Goal: Task Accomplishment & Management: Complete application form

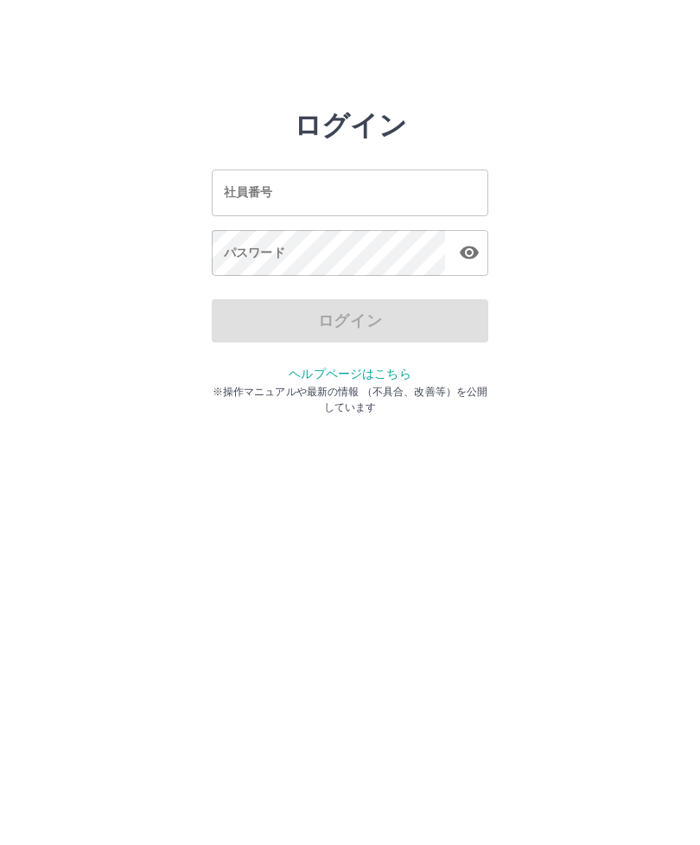
click at [259, 192] on div "社員番号 社員番号" at bounding box center [350, 192] width 277 height 46
type input "*******"
click at [252, 252] on div "パスワード パスワード" at bounding box center [350, 254] width 277 height 48
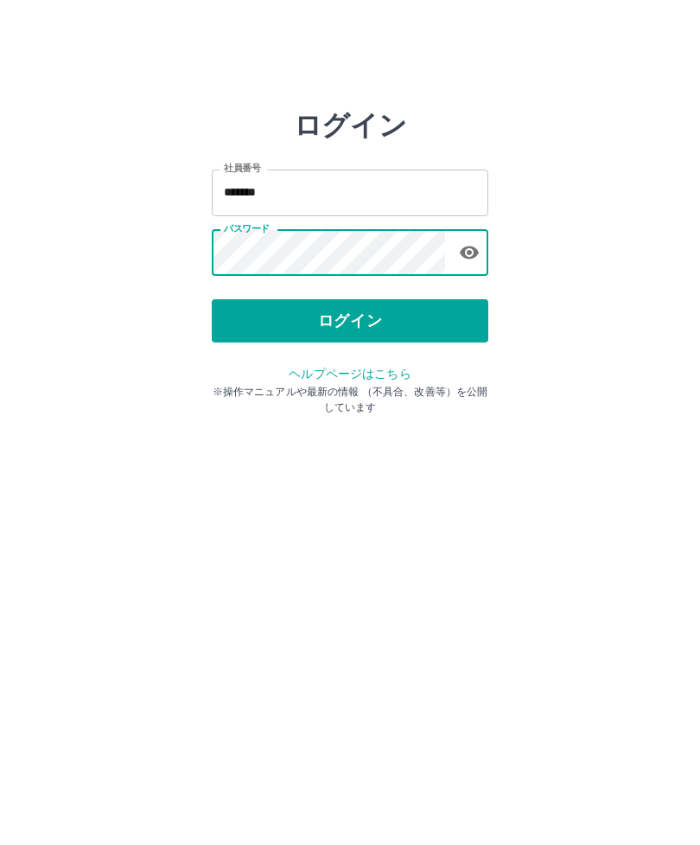
click at [422, 318] on button "ログイン" at bounding box center [350, 320] width 277 height 43
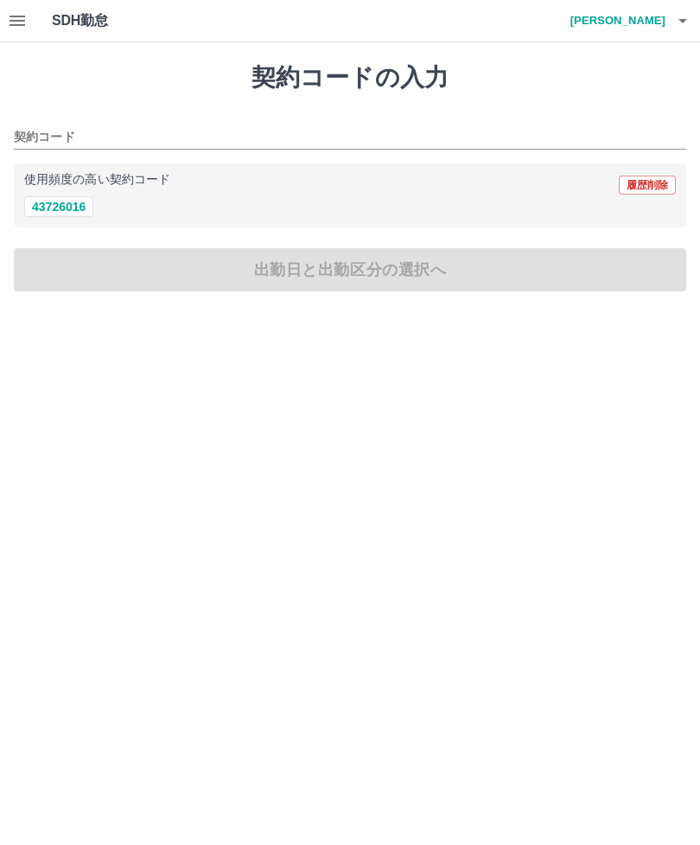
click at [73, 211] on button "43726016" at bounding box center [58, 206] width 69 height 21
type input "********"
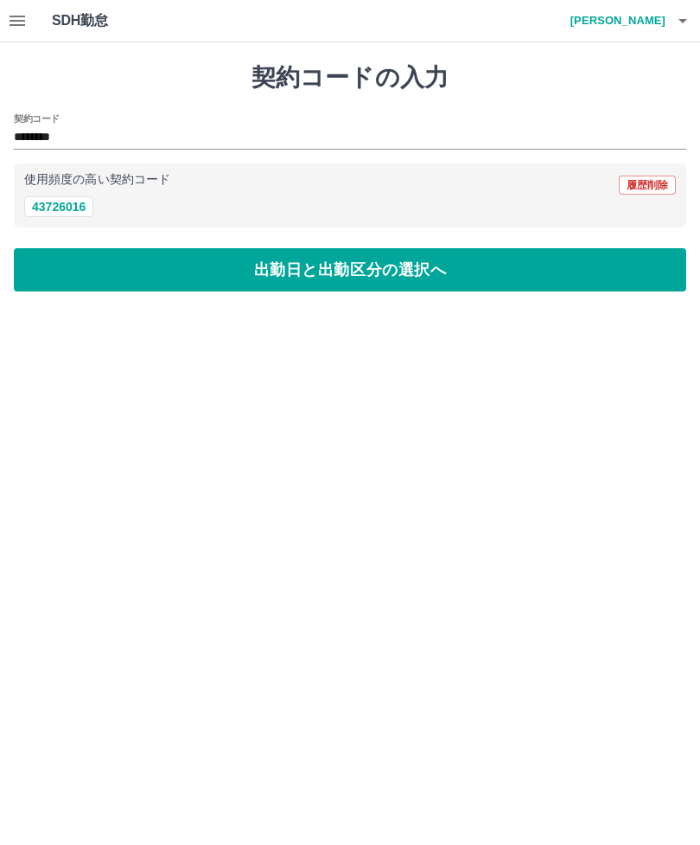
click at [431, 276] on button "出勤日と出勤区分の選択へ" at bounding box center [350, 269] width 673 height 43
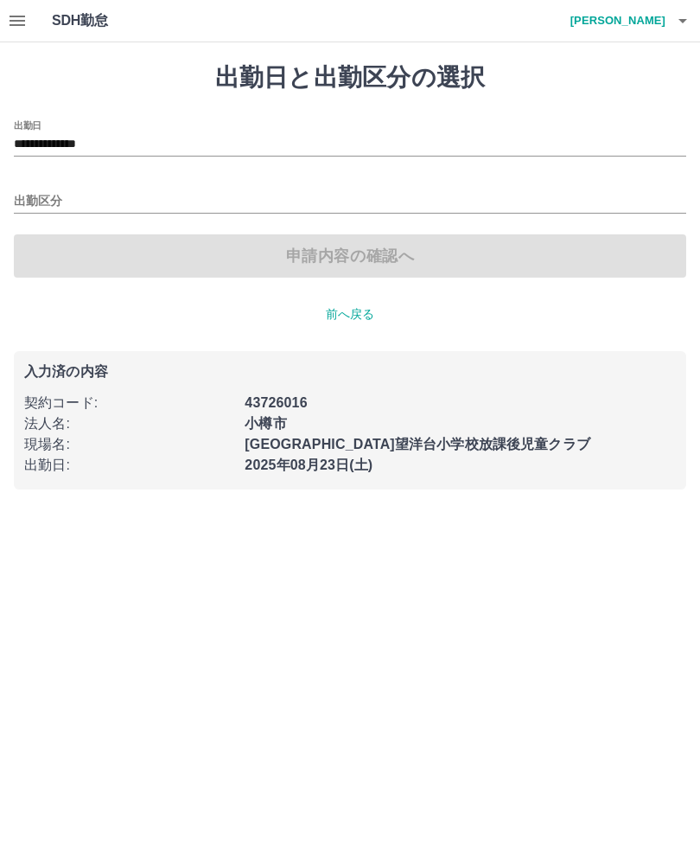
click at [24, 19] on icon "button" at bounding box center [17, 20] width 21 height 21
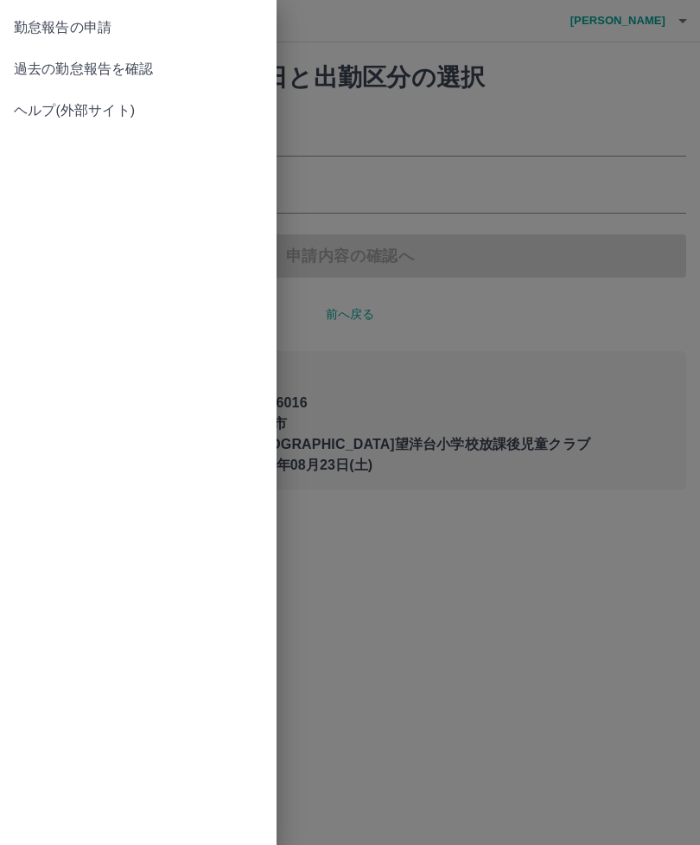
click at [157, 75] on span "過去の勤怠報告を確認" at bounding box center [138, 69] width 249 height 21
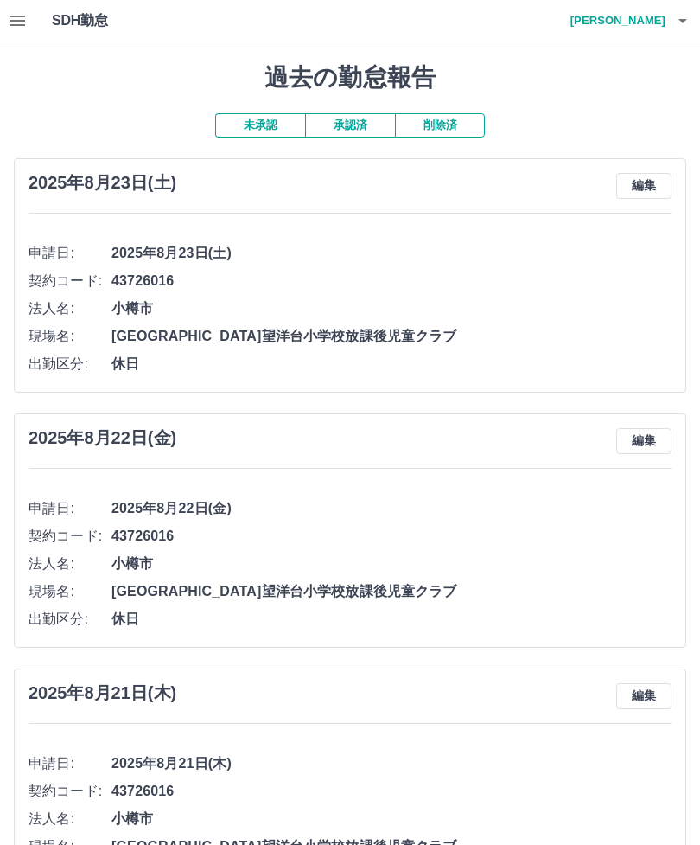
click at [642, 173] on button "編集" at bounding box center [643, 186] width 55 height 26
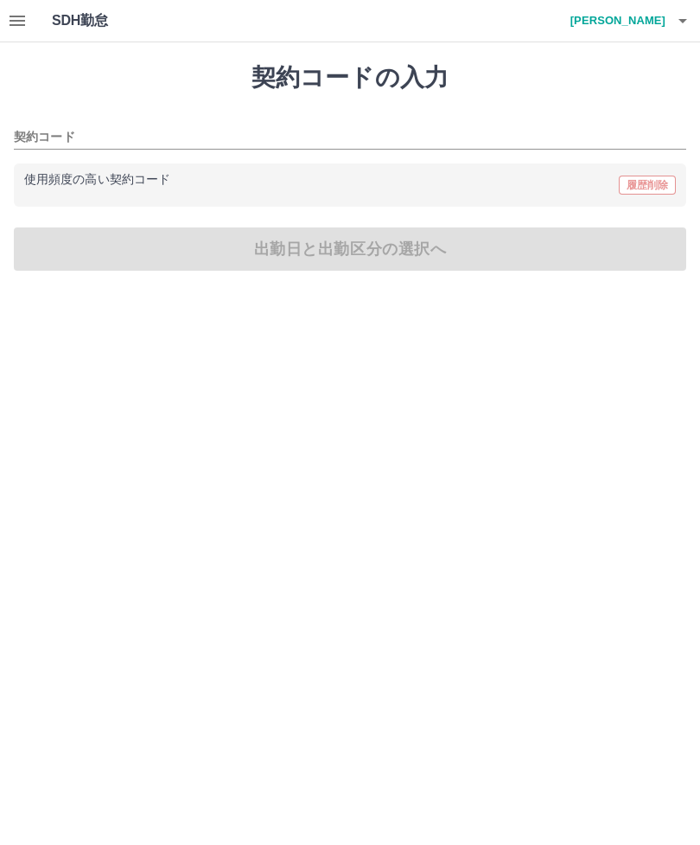
type input "********"
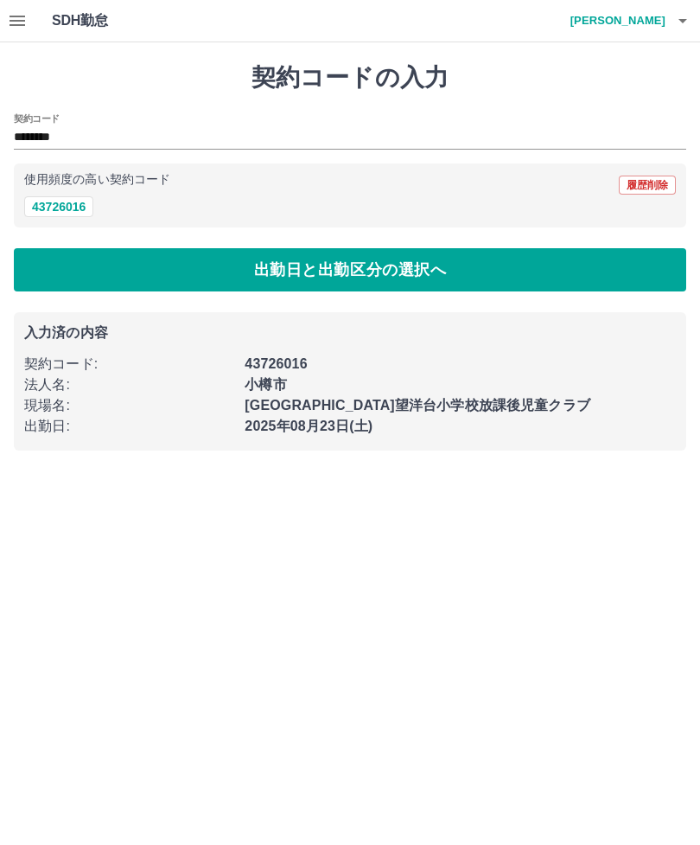
click at [13, 20] on icon "button" at bounding box center [18, 21] width 16 height 10
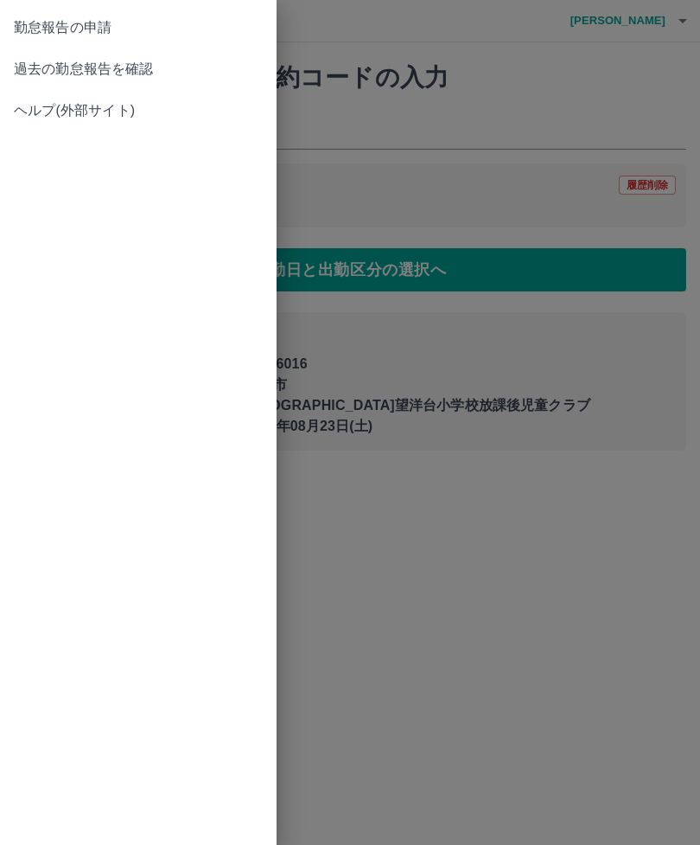
click at [171, 65] on span "過去の勤怠報告を確認" at bounding box center [138, 69] width 249 height 21
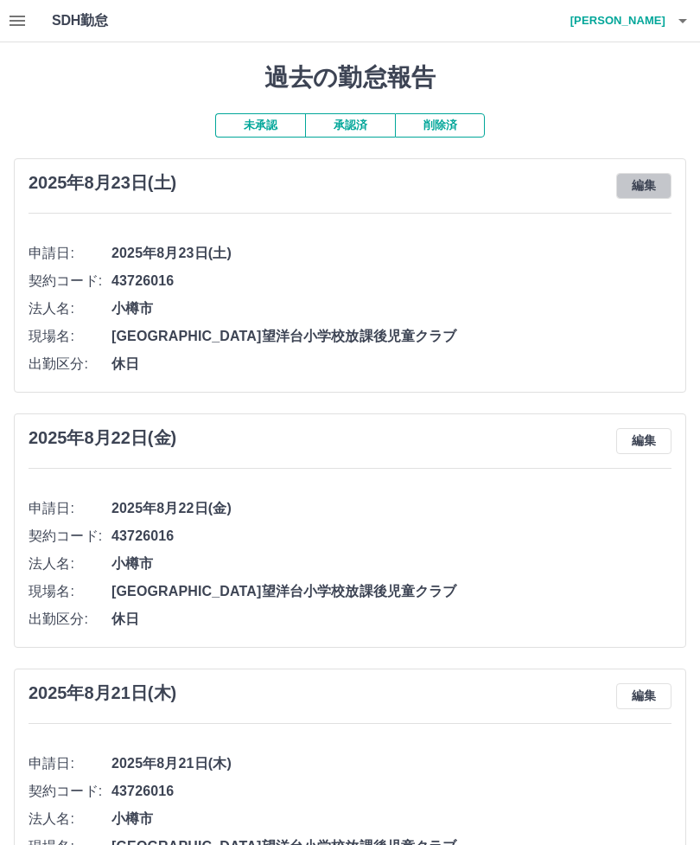
click at [645, 180] on button "編集" at bounding box center [643, 186] width 55 height 26
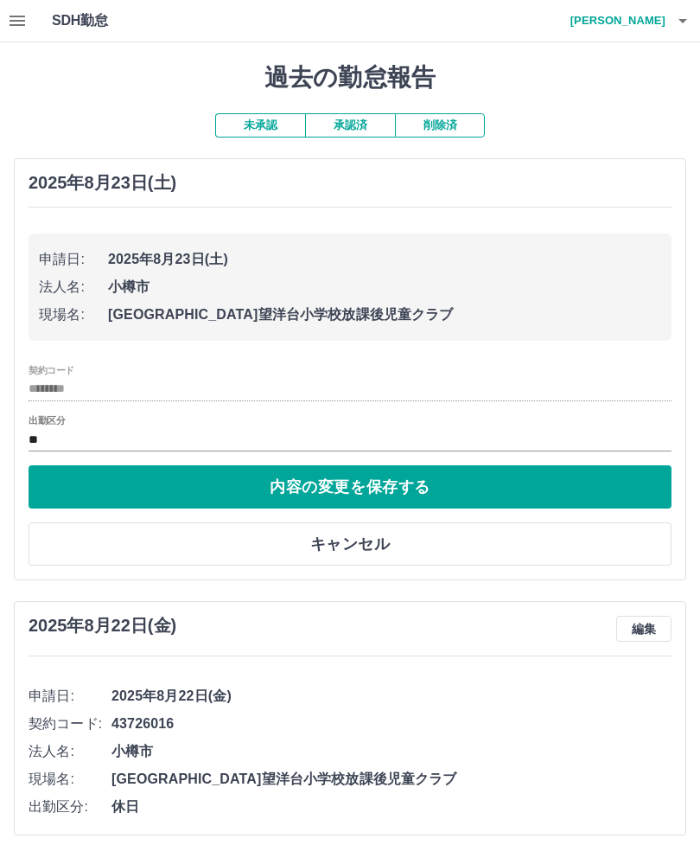
click at [18, 20] on icon "button" at bounding box center [18, 21] width 16 height 10
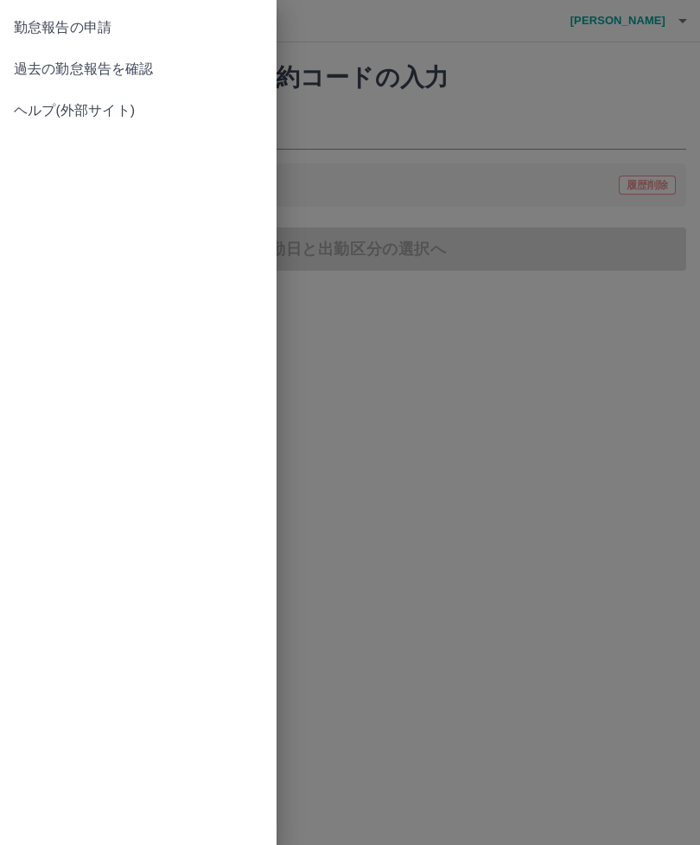
type input "********"
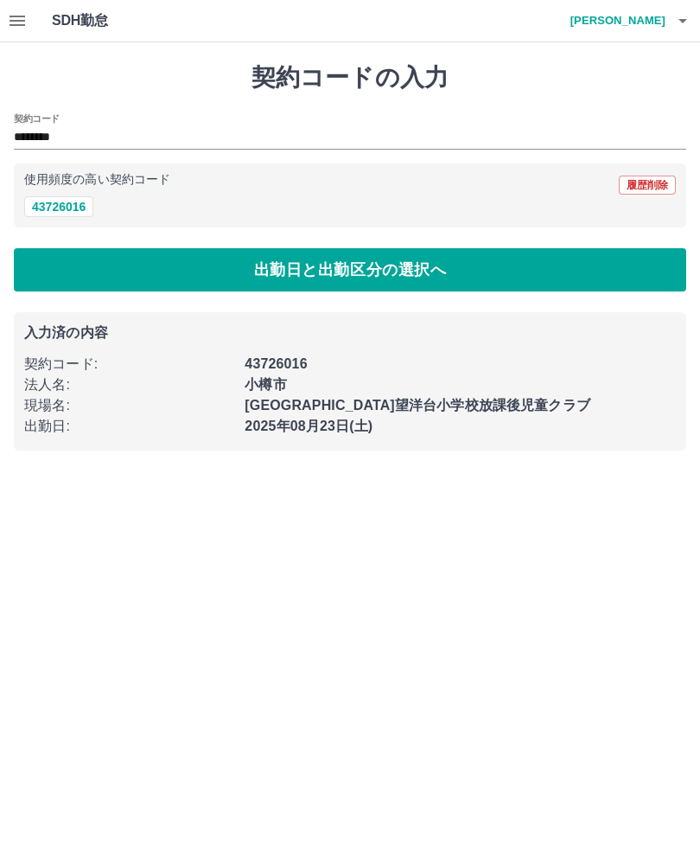
click at [674, 17] on icon "button" at bounding box center [683, 20] width 21 height 21
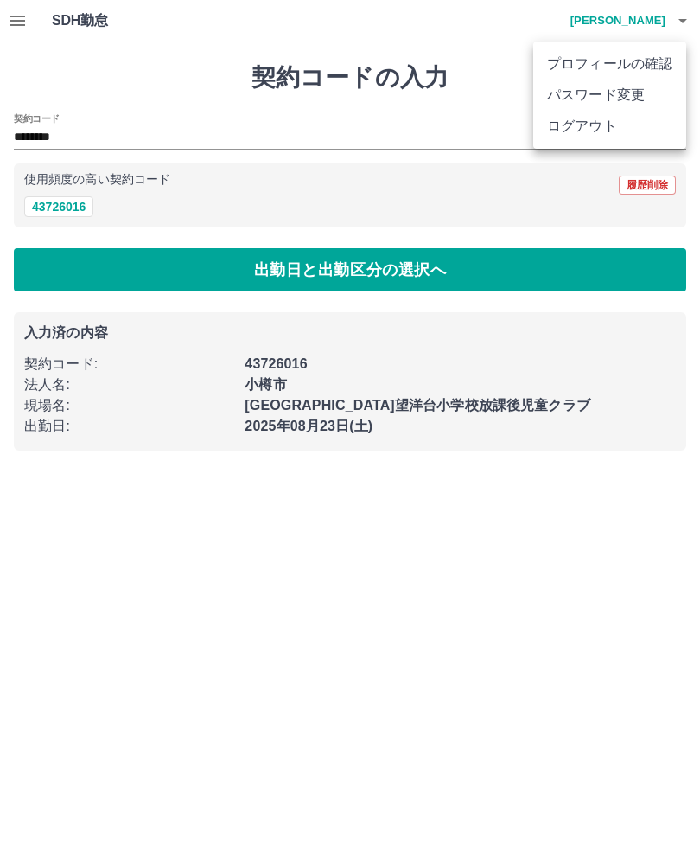
click at [610, 124] on li "ログアウト" at bounding box center [609, 126] width 153 height 31
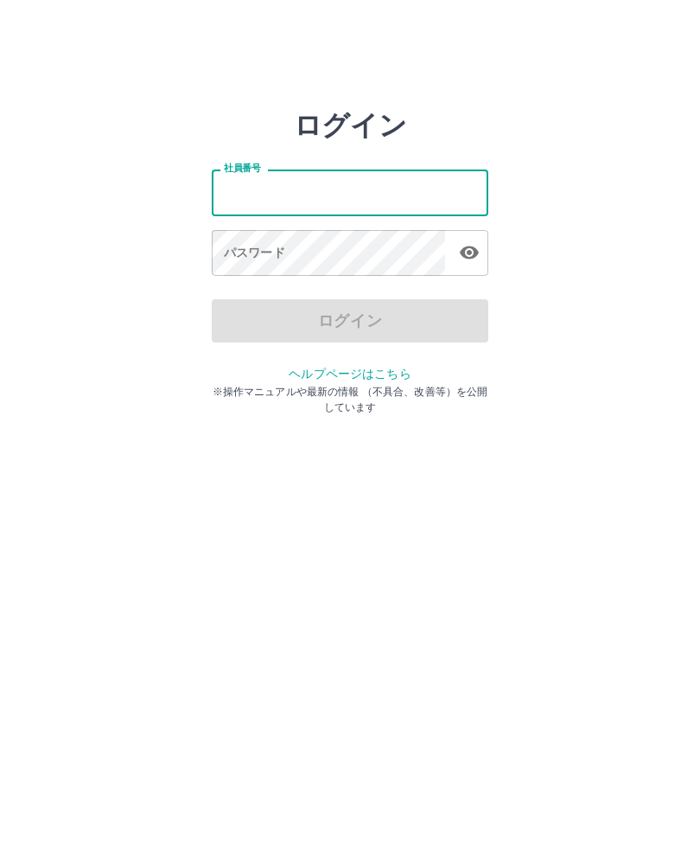
click at [248, 192] on input "社員番号" at bounding box center [350, 192] width 277 height 46
click at [239, 191] on input "社員番号" at bounding box center [350, 192] width 277 height 46
type input "*******"
click at [283, 246] on div "パスワード パスワード" at bounding box center [350, 254] width 277 height 48
click at [245, 257] on div "パスワード パスワード" at bounding box center [350, 254] width 277 height 48
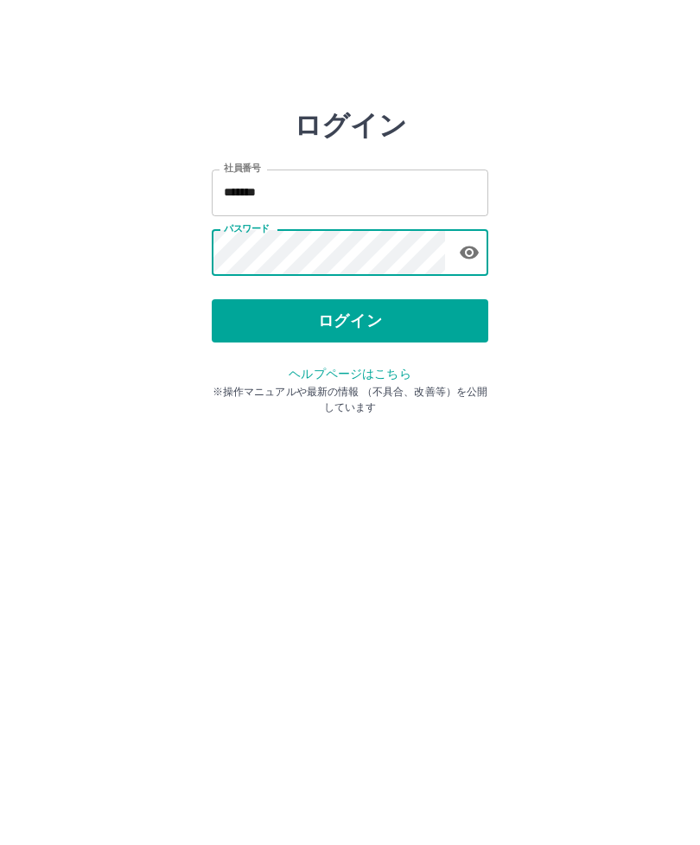
click at [393, 322] on button "ログイン" at bounding box center [350, 320] width 277 height 43
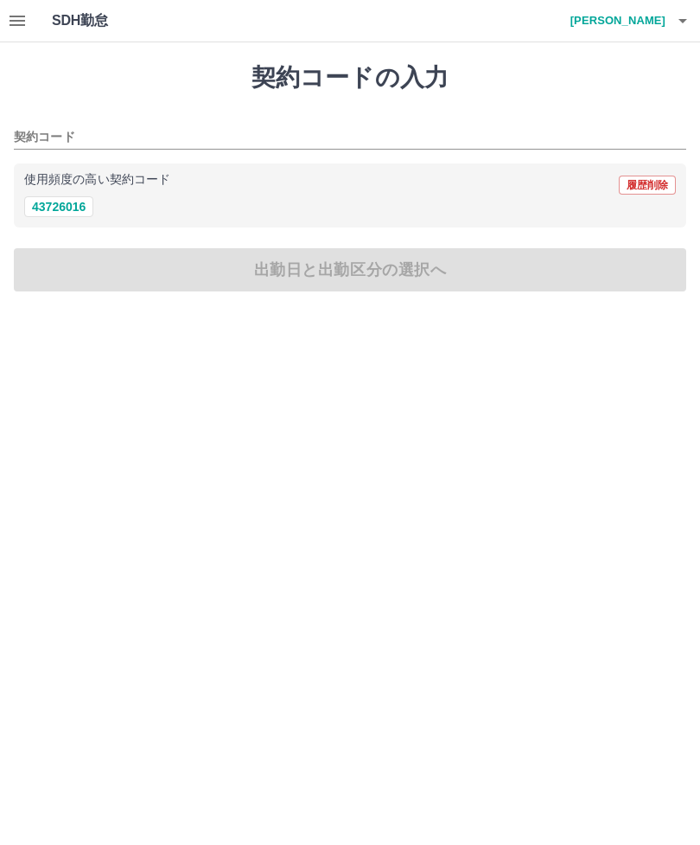
click at [52, 131] on input "契約コード" at bounding box center [337, 138] width 647 height 22
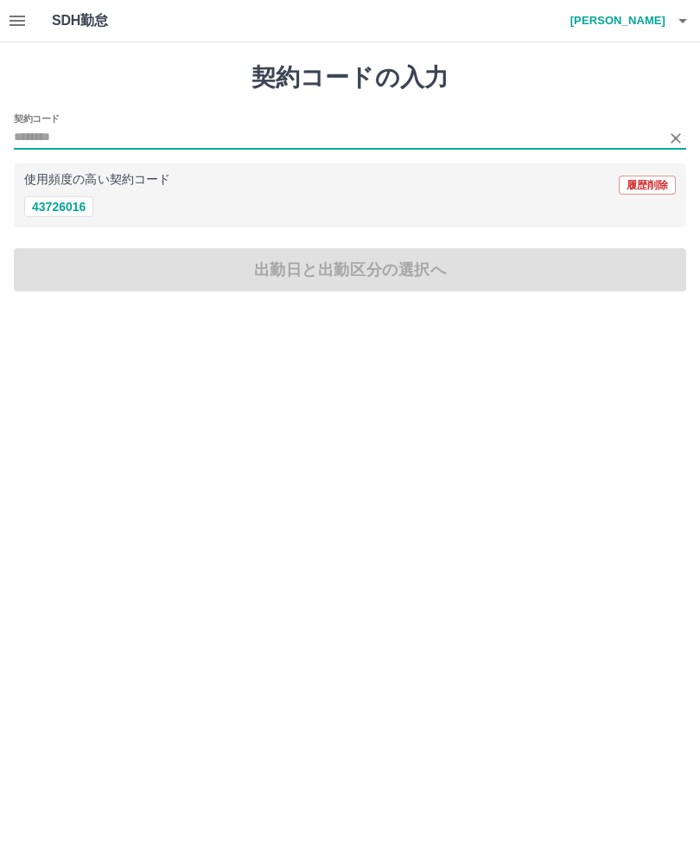
click at [74, 204] on button "43726016" at bounding box center [58, 206] width 69 height 21
type input "********"
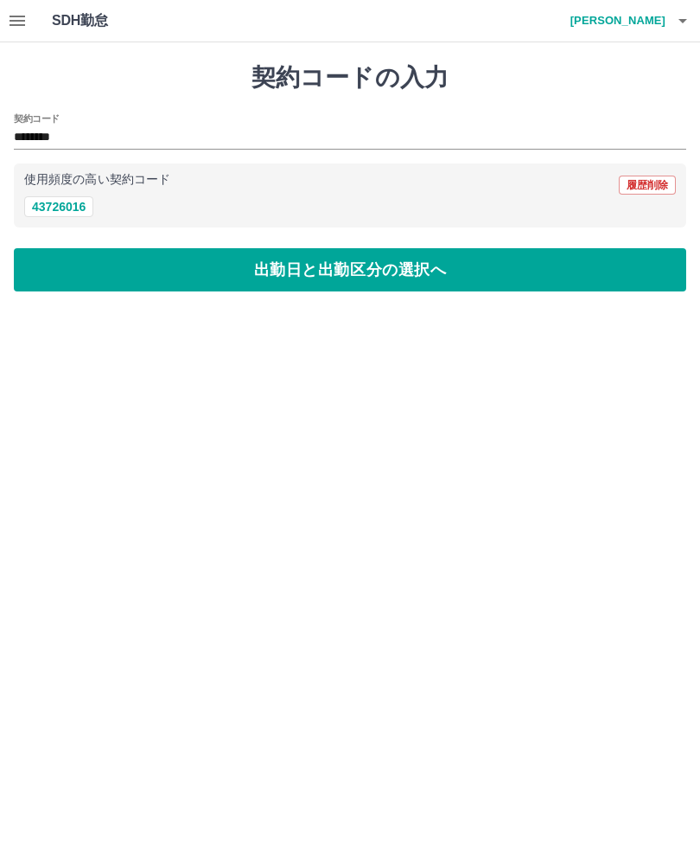
click at [398, 263] on button "出勤日と出勤区分の選択へ" at bounding box center [350, 269] width 673 height 43
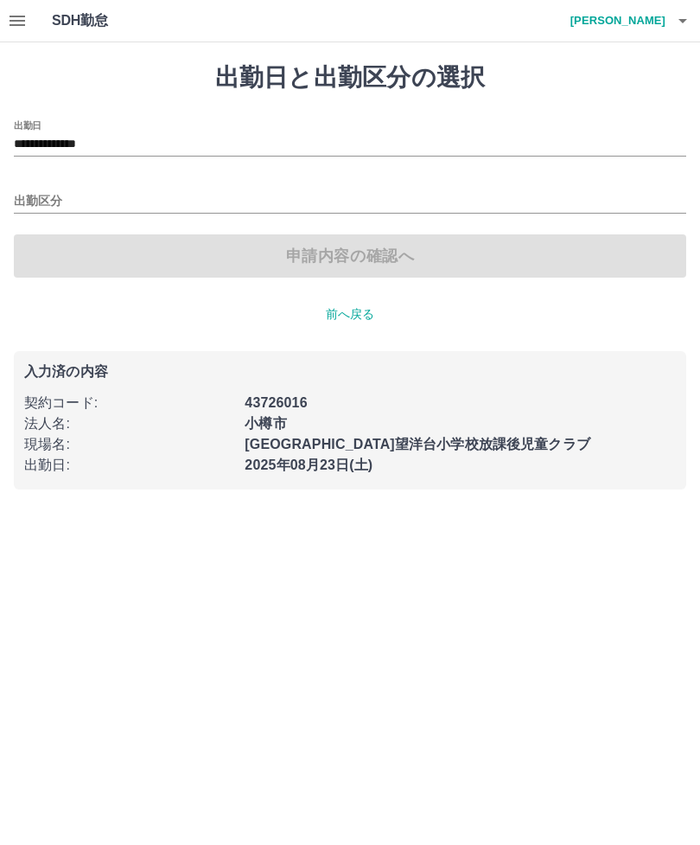
click at [62, 207] on input "出勤区分" at bounding box center [350, 202] width 673 height 22
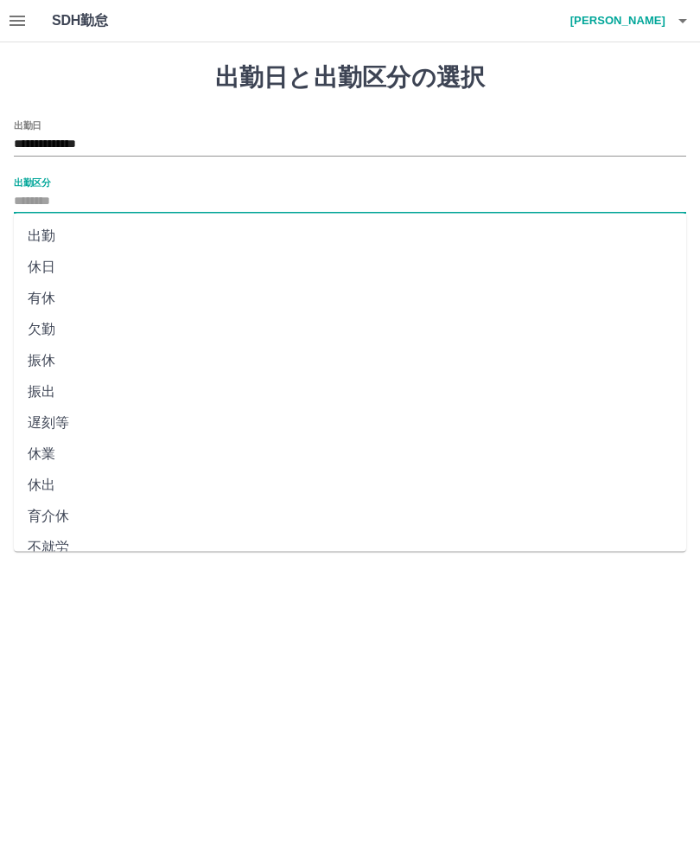
click at [68, 269] on li "休日" at bounding box center [350, 267] width 673 height 31
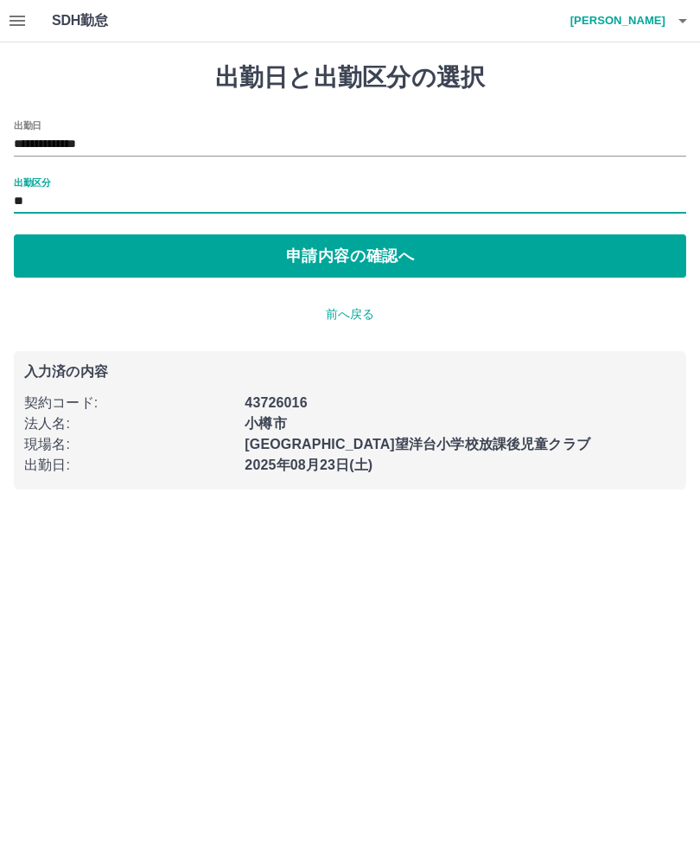
click at [35, 199] on input "**" at bounding box center [350, 202] width 673 height 22
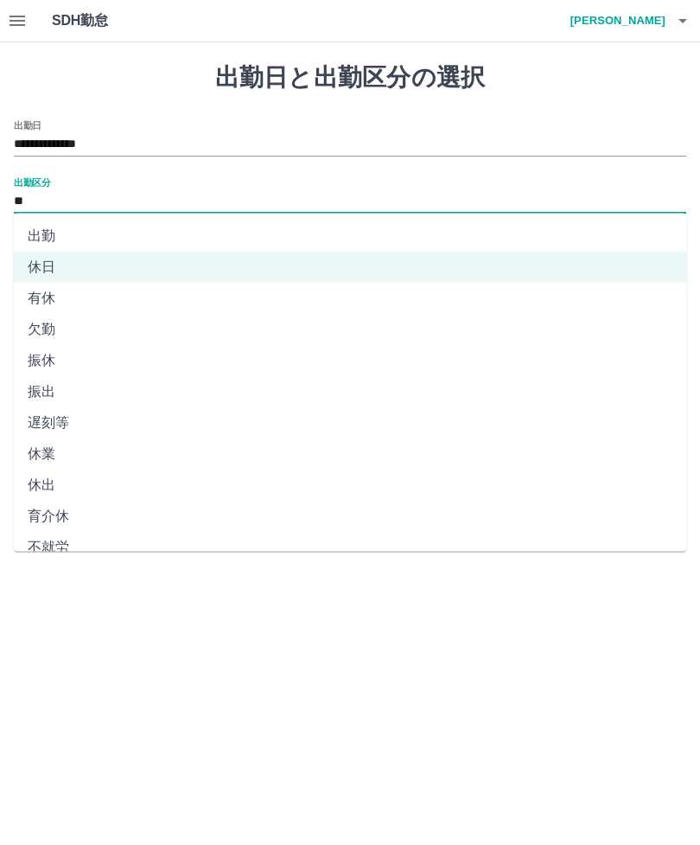
click at [71, 233] on li "出勤" at bounding box center [350, 235] width 673 height 31
type input "**"
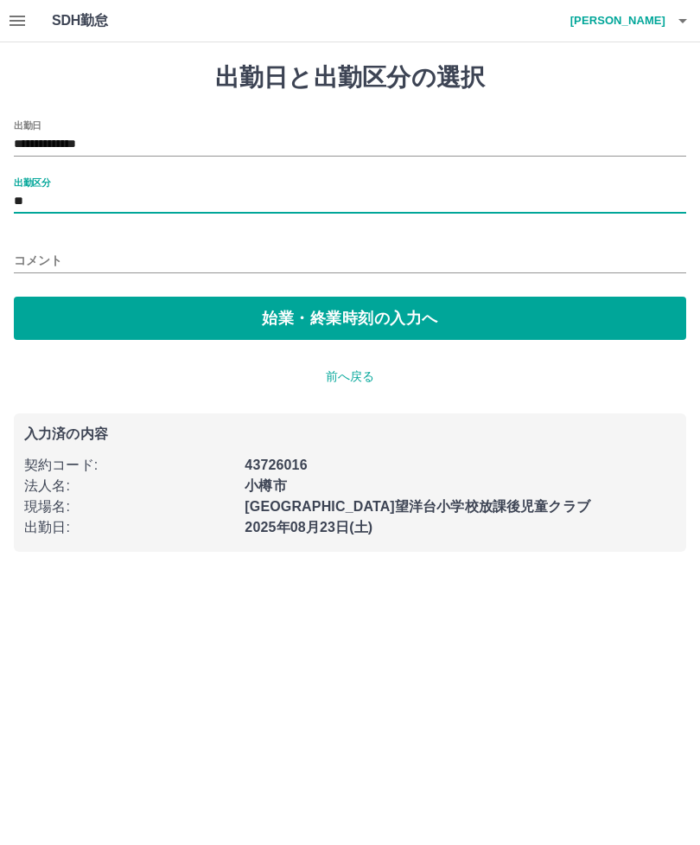
click at [416, 317] on button "始業・終業時刻の入力へ" at bounding box center [350, 318] width 673 height 43
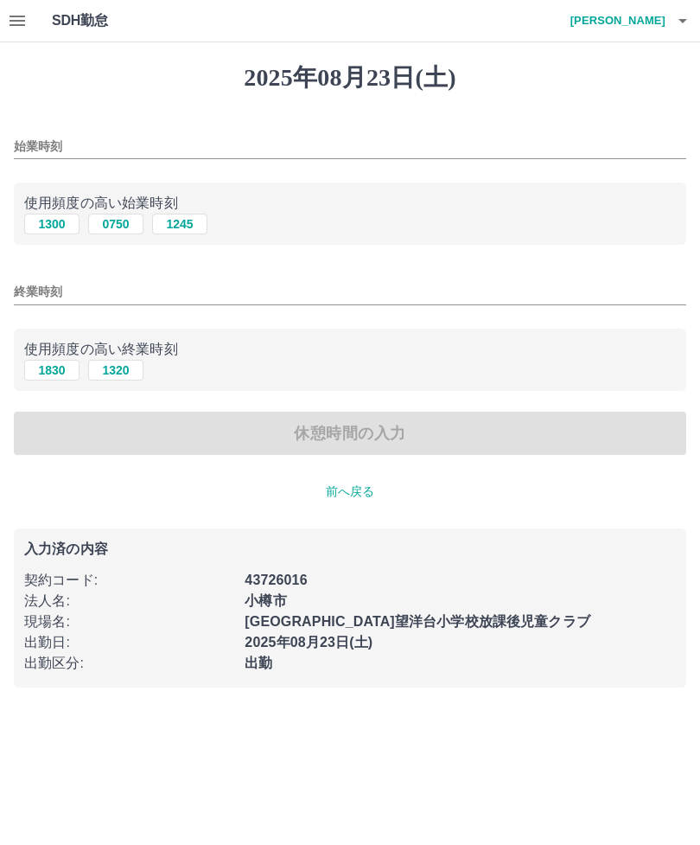
click at [62, 223] on button "1300" at bounding box center [51, 224] width 55 height 21
type input "****"
click at [57, 370] on button "1830" at bounding box center [51, 370] width 55 height 21
type input "****"
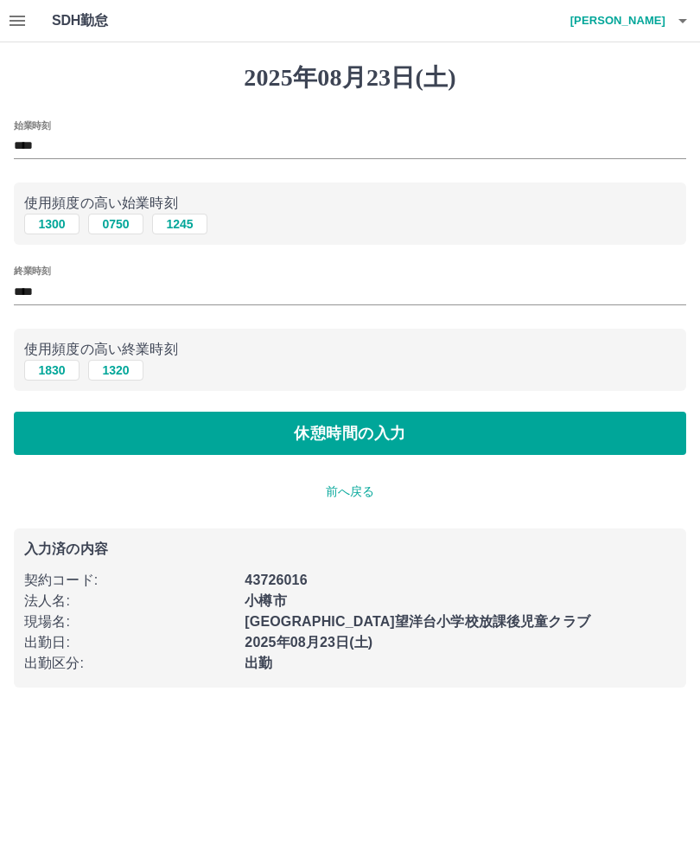
click at [371, 434] on button "休憩時間の入力" at bounding box center [350, 433] width 673 height 43
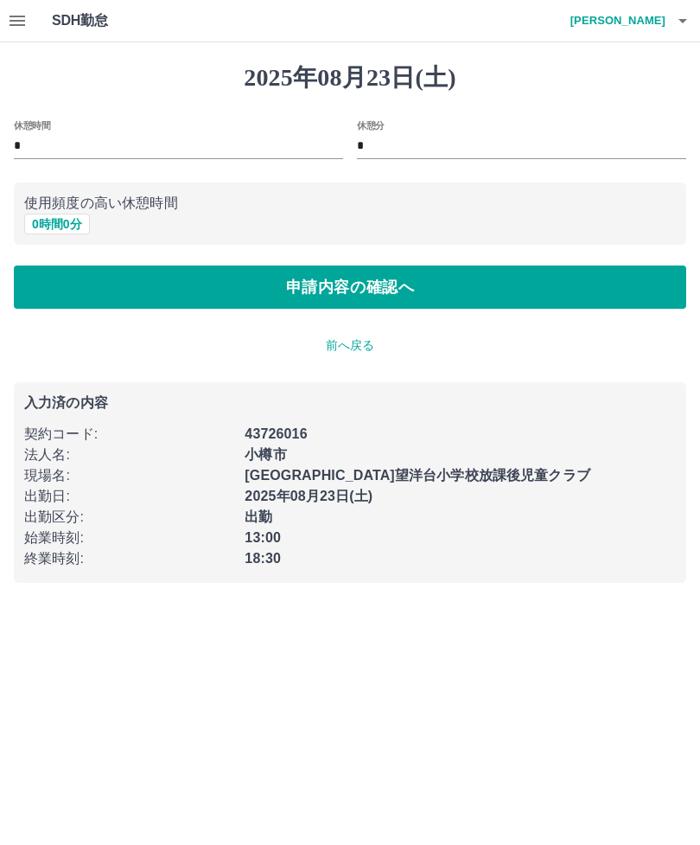
click at [444, 284] on button "申請内容の確認へ" at bounding box center [350, 286] width 673 height 43
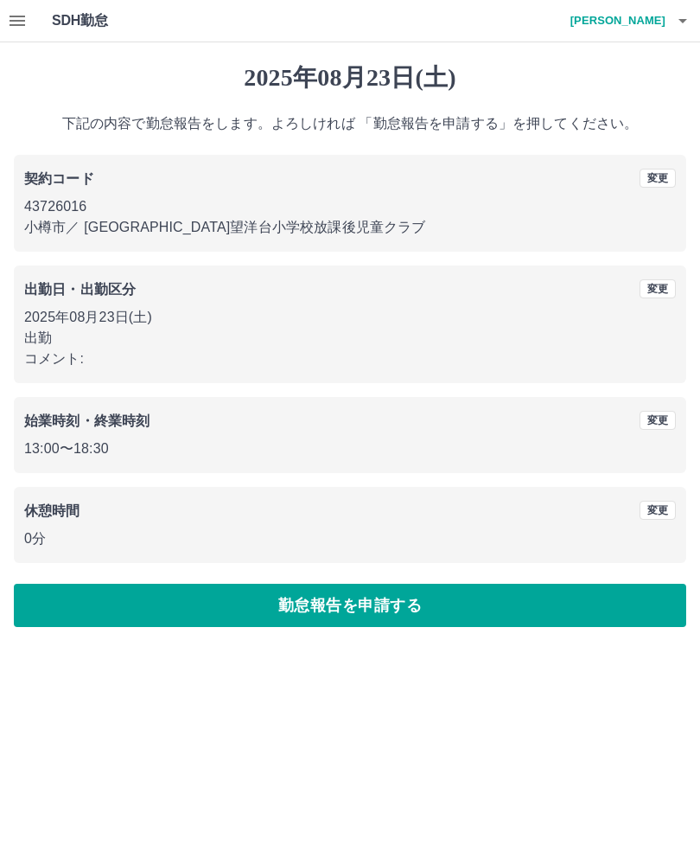
click at [412, 593] on button "勤怠報告を申請する" at bounding box center [350, 605] width 673 height 43
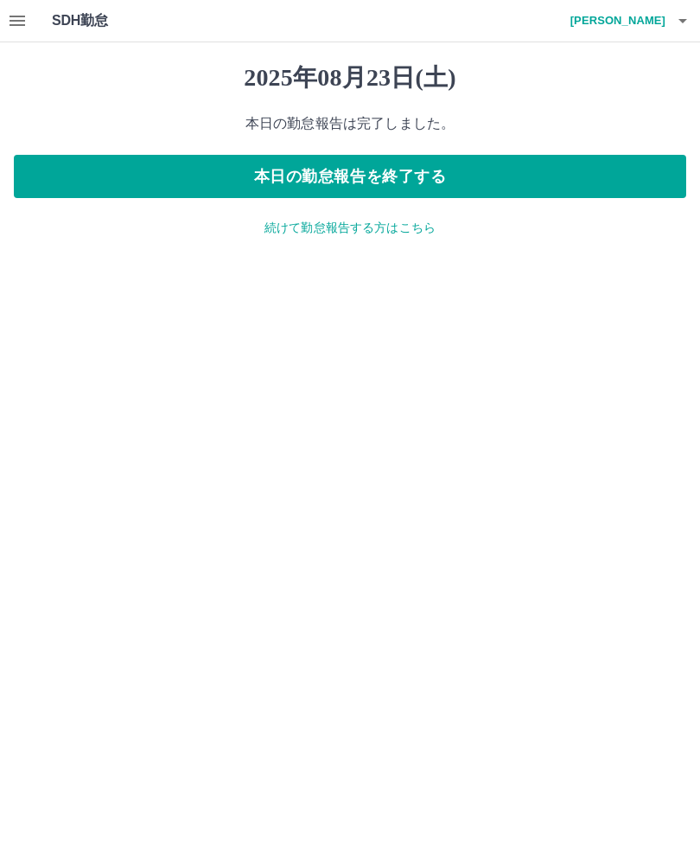
click at [354, 222] on p "続けて勤怠報告する方はこちら" at bounding box center [350, 228] width 673 height 18
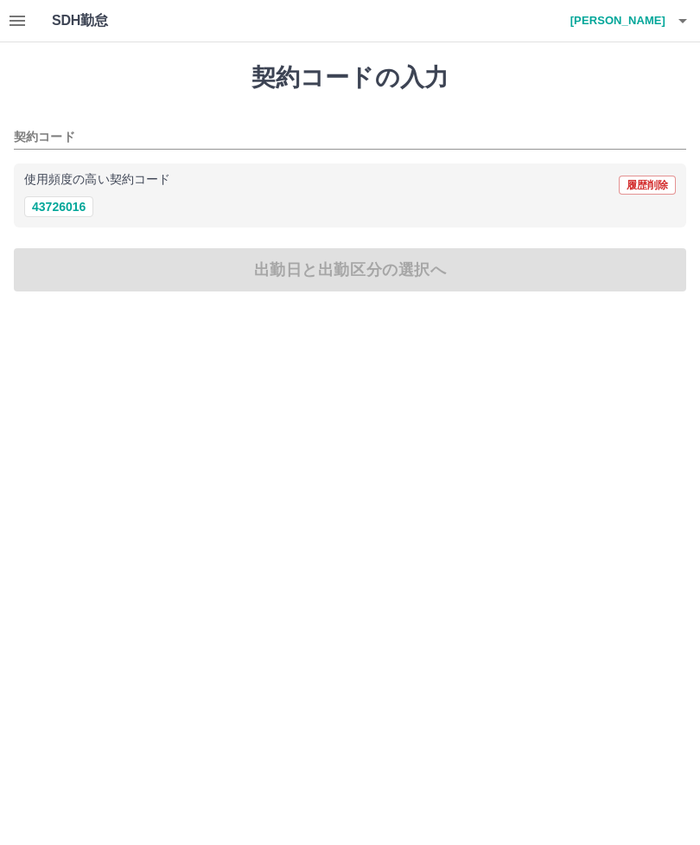
click at [73, 137] on input "契約コード" at bounding box center [337, 138] width 647 height 22
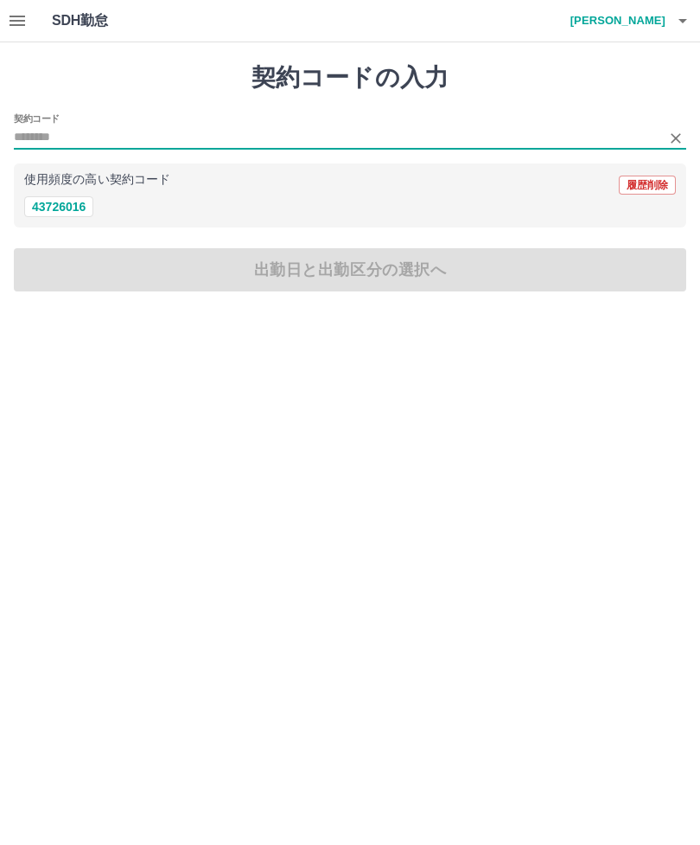
click at [83, 209] on button "43726016" at bounding box center [58, 206] width 69 height 21
type input "********"
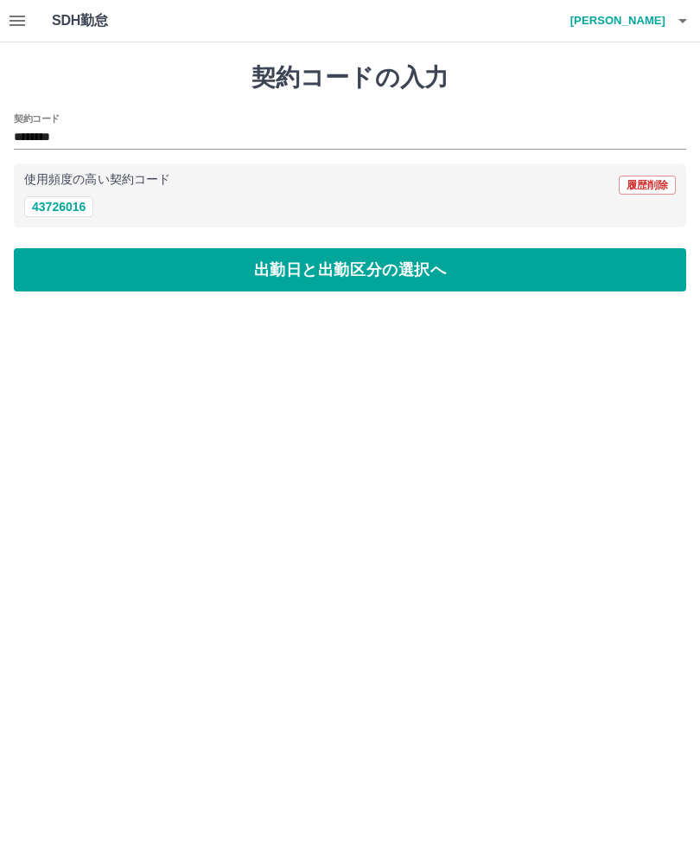
click at [82, 205] on button "43726016" at bounding box center [58, 206] width 69 height 21
click at [354, 275] on button "出勤日と出勤区分の選択へ" at bounding box center [350, 269] width 673 height 43
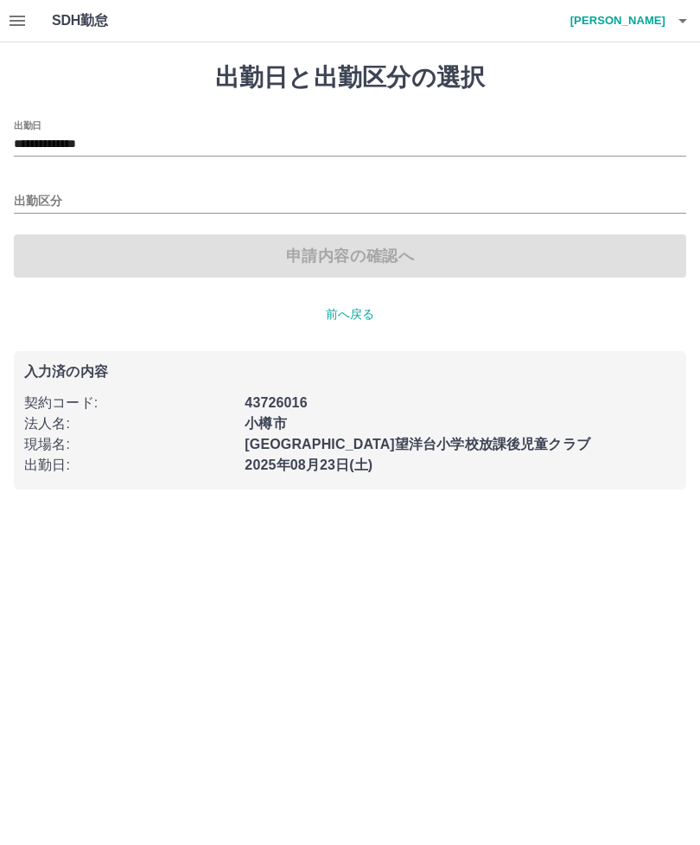
click at [112, 135] on input "**********" at bounding box center [350, 145] width 673 height 22
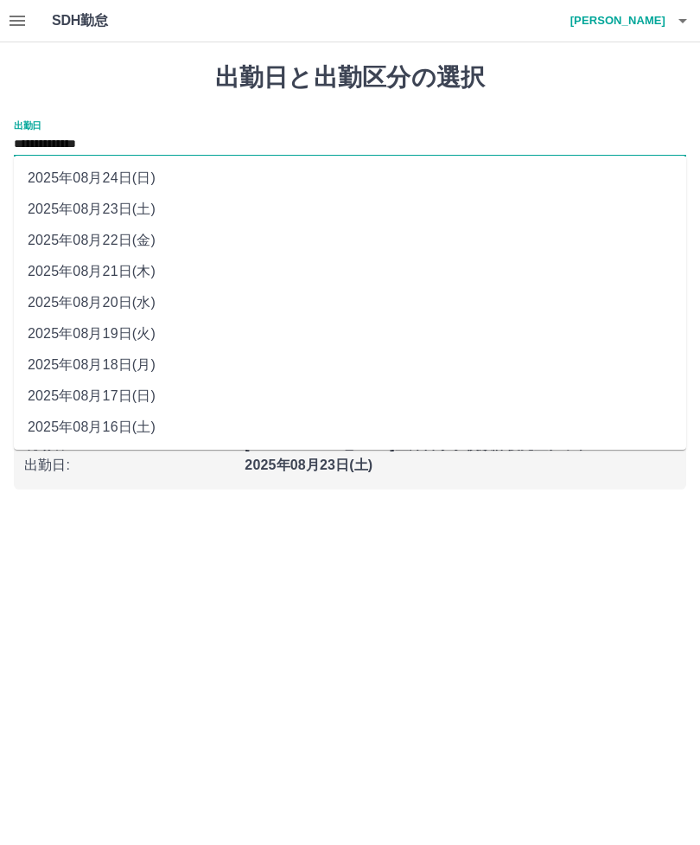
click at [155, 183] on li "2025年08月24日(日)" at bounding box center [350, 178] width 673 height 31
type input "**********"
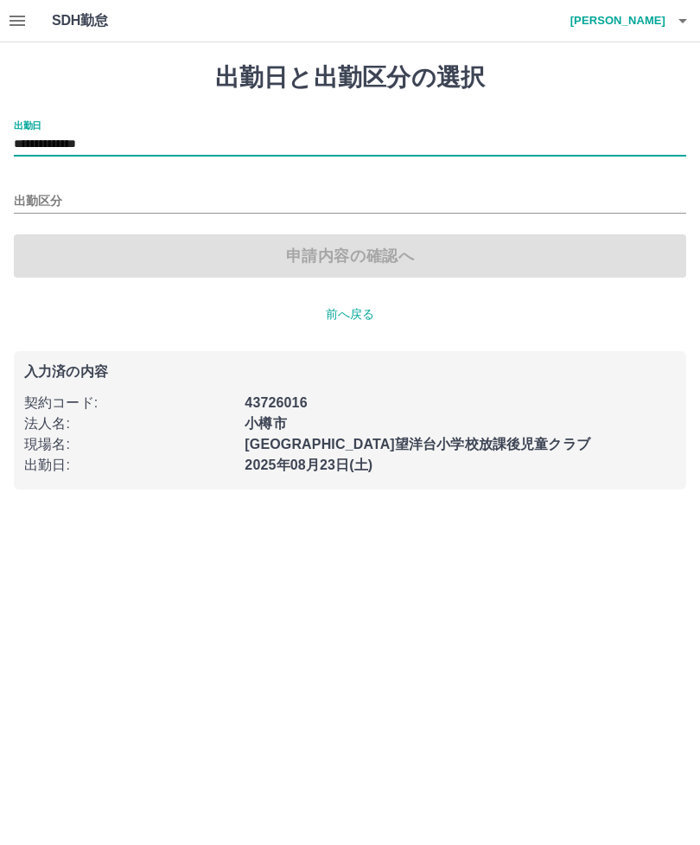
click at [67, 199] on input "出勤区分" at bounding box center [350, 202] width 673 height 22
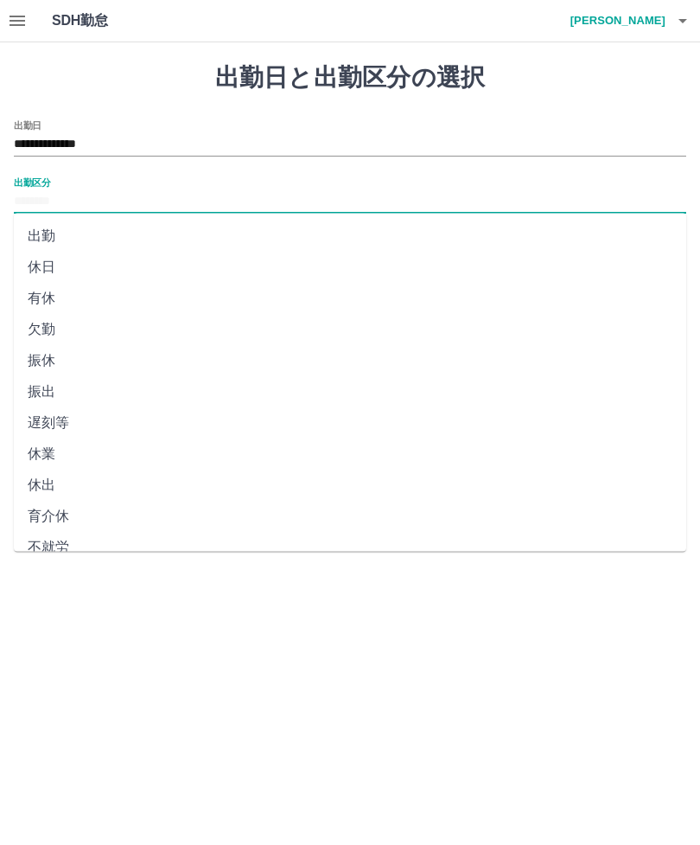
click at [62, 267] on li "休日" at bounding box center [350, 267] width 673 height 31
type input "**"
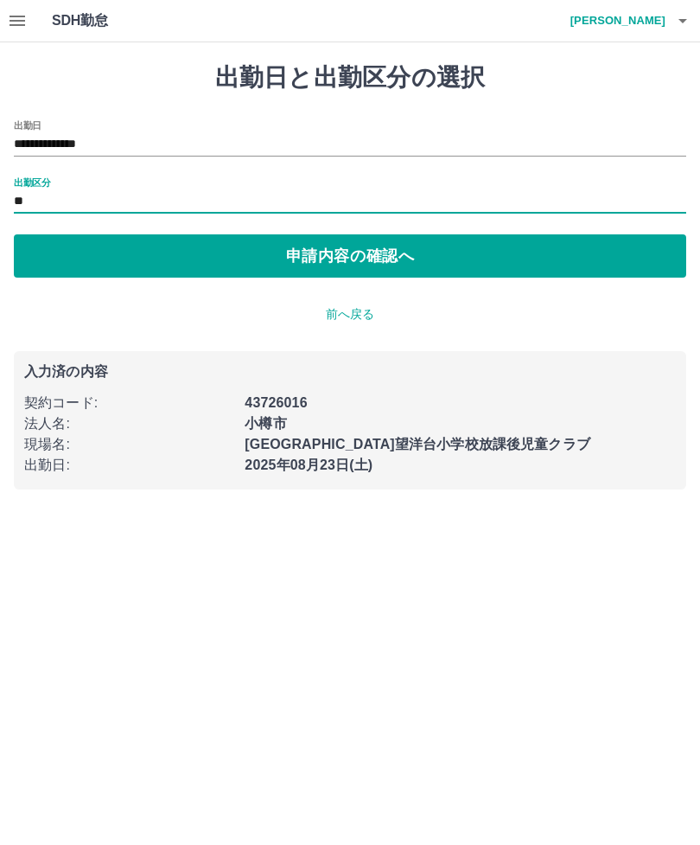
click at [399, 259] on button "申請内容の確認へ" at bounding box center [350, 255] width 673 height 43
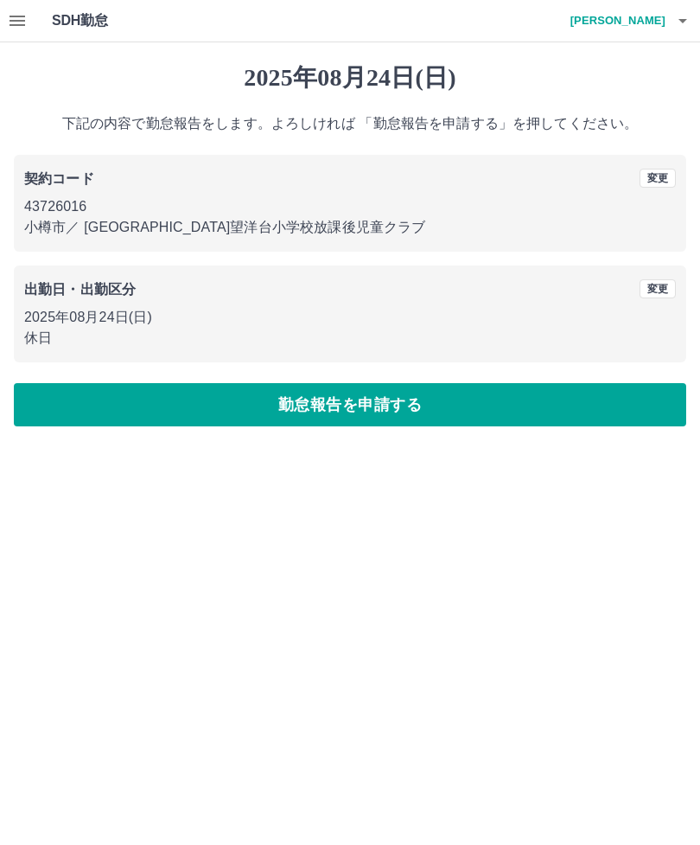
click at [244, 393] on button "勤怠報告を申請する" at bounding box center [350, 404] width 673 height 43
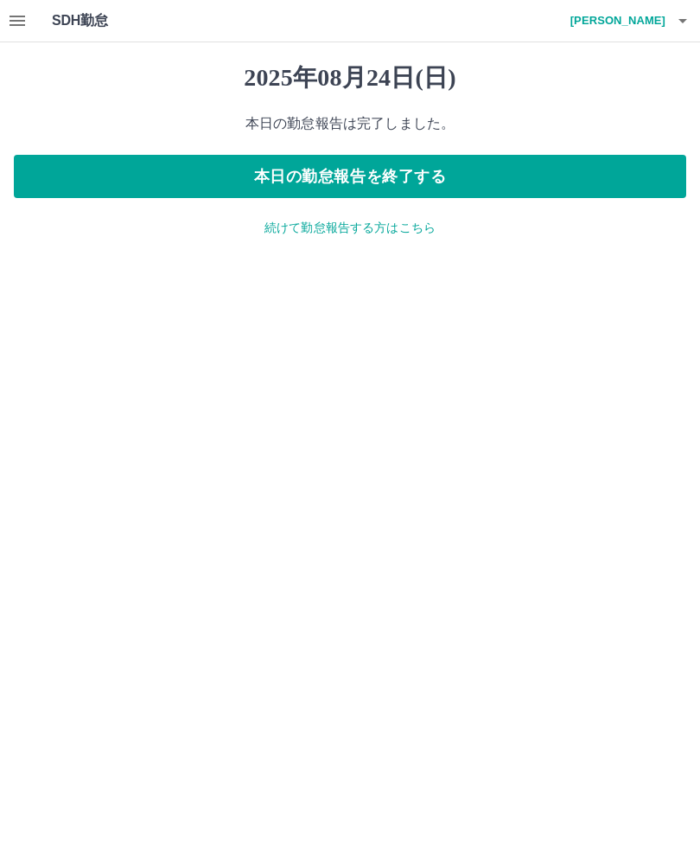
click at [26, 17] on icon "button" at bounding box center [17, 20] width 21 height 21
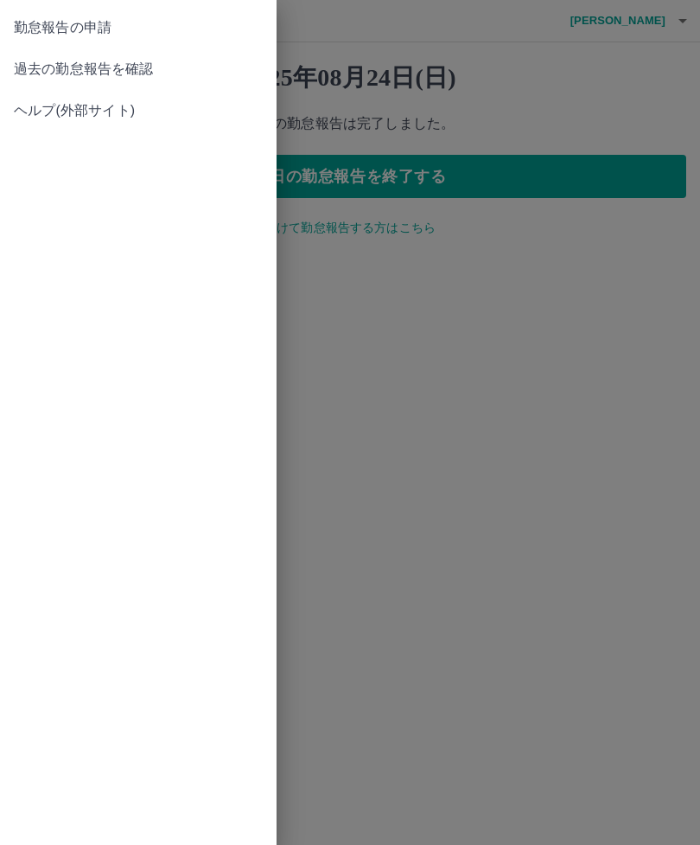
click at [167, 66] on span "過去の勤怠報告を確認" at bounding box center [138, 69] width 249 height 21
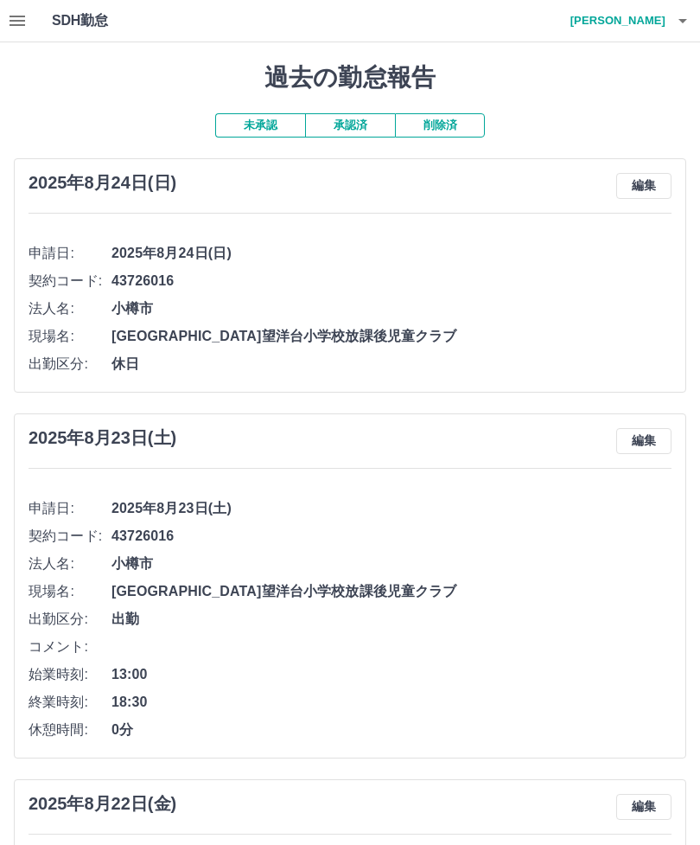
click at [687, 18] on icon "button" at bounding box center [683, 20] width 21 height 21
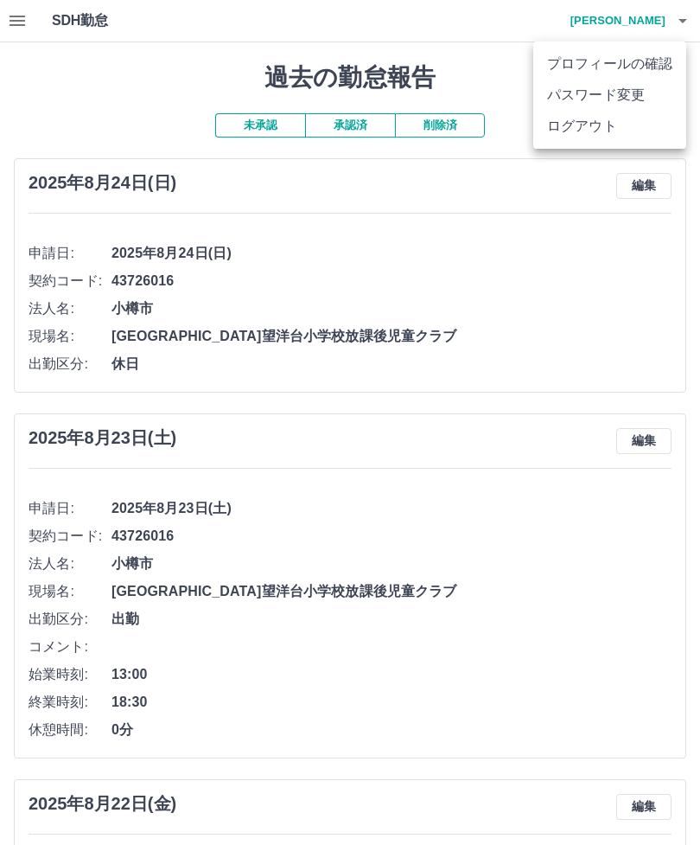
click at [619, 130] on li "ログアウト" at bounding box center [609, 126] width 153 height 31
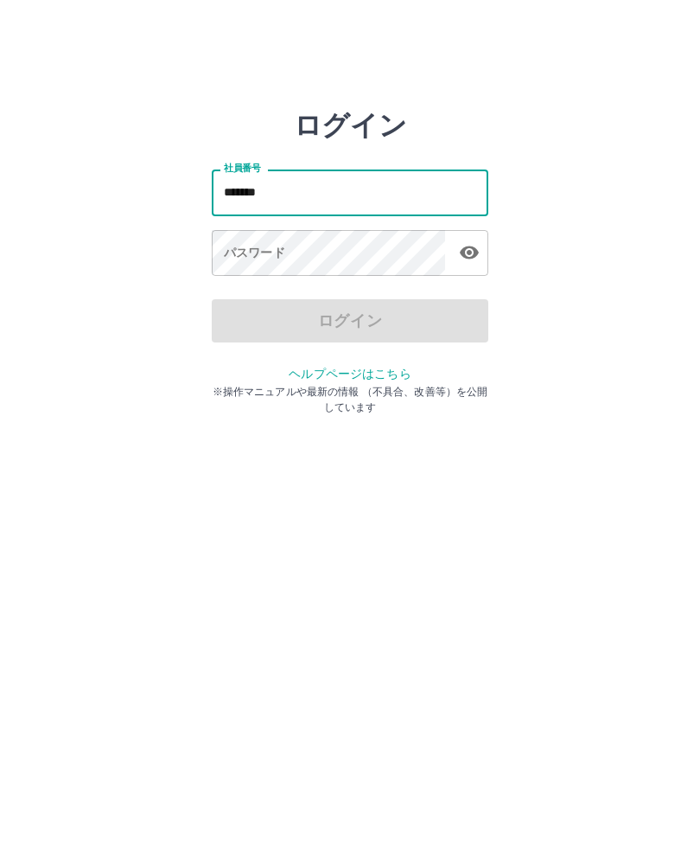
click at [239, 259] on div "パスワード パスワード" at bounding box center [350, 254] width 277 height 48
click at [362, 314] on div "ログイン" at bounding box center [350, 320] width 277 height 43
click at [348, 195] on input "**********" at bounding box center [350, 192] width 277 height 46
type input "*******"
click at [240, 259] on div "パスワード パスワード" at bounding box center [350, 254] width 277 height 48
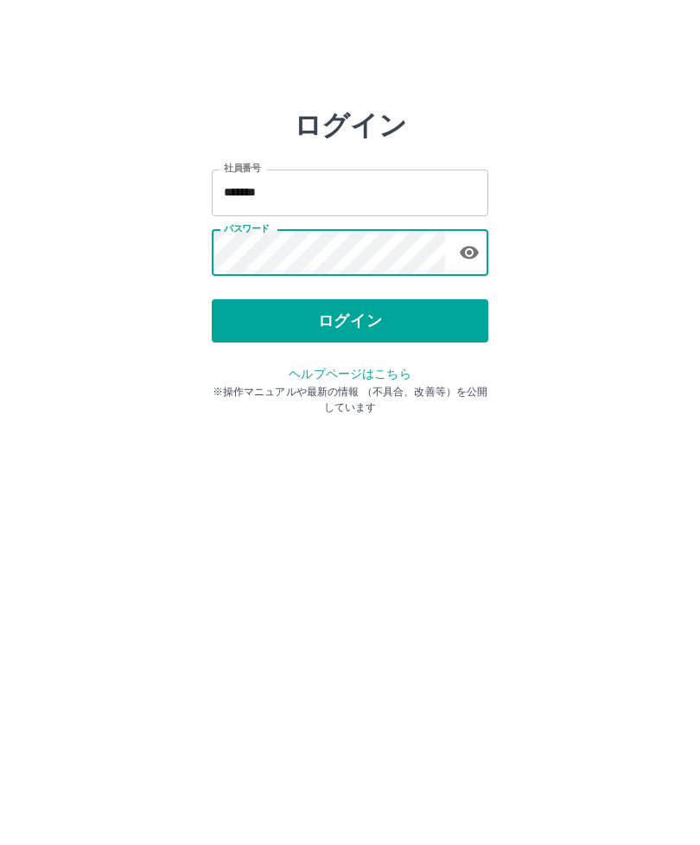
click at [403, 316] on button "ログイン" at bounding box center [350, 320] width 277 height 43
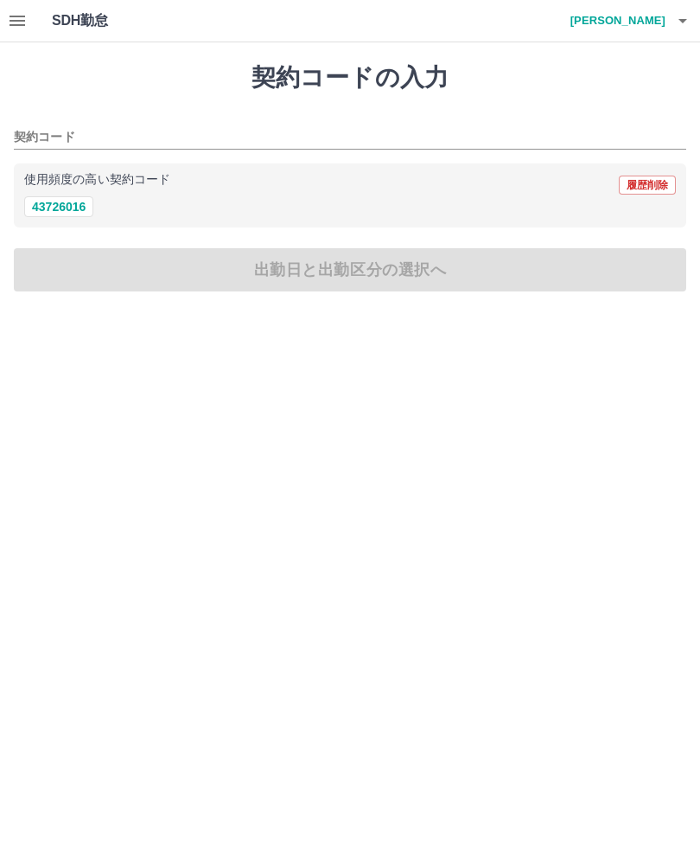
click at [16, 22] on icon "button" at bounding box center [17, 20] width 21 height 21
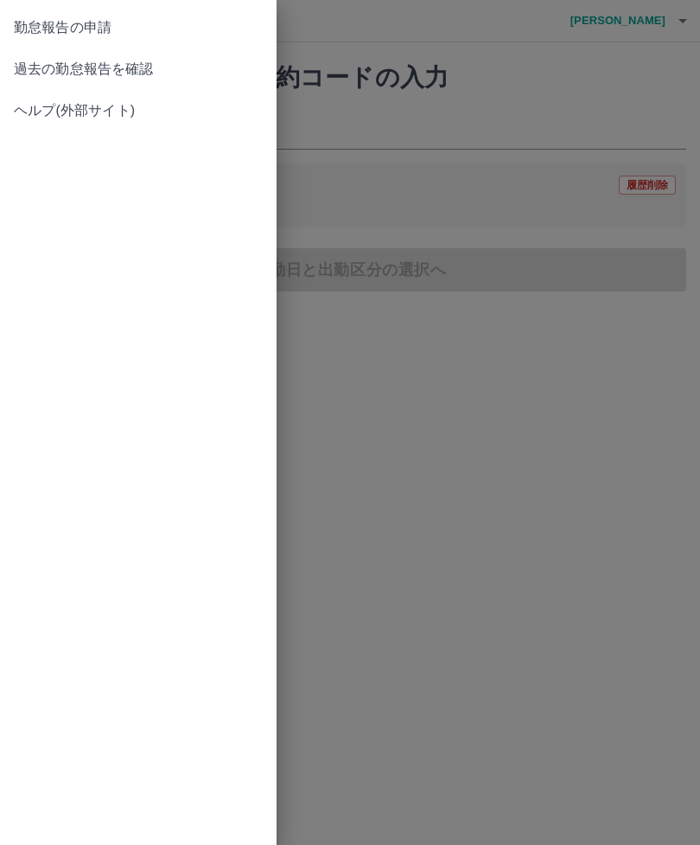
click at [667, 326] on div at bounding box center [350, 422] width 700 height 845
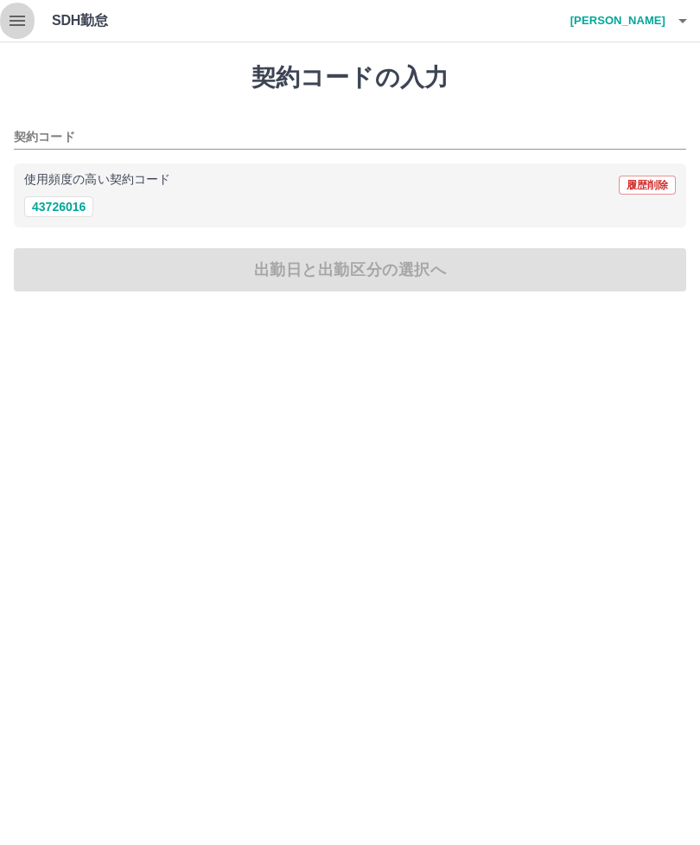
click at [22, 22] on icon "button" at bounding box center [17, 20] width 21 height 21
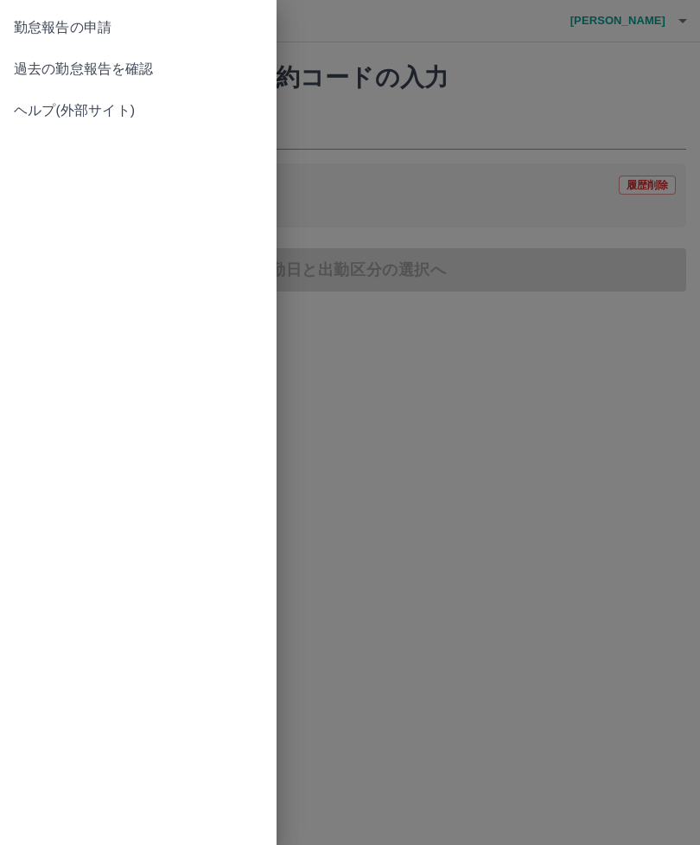
click at [156, 68] on span "過去の勤怠報告を確認" at bounding box center [138, 69] width 249 height 21
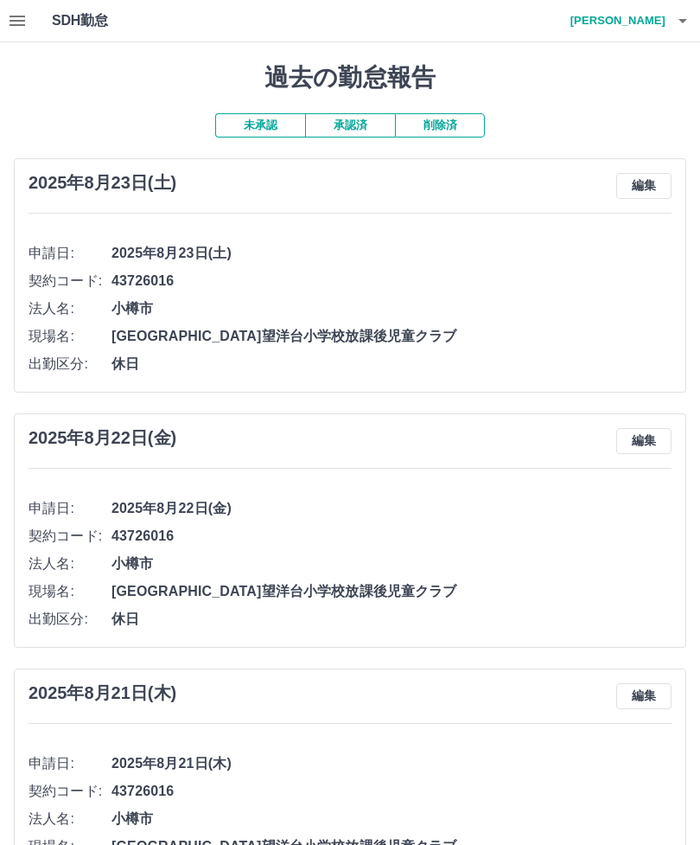
click at [654, 178] on button "編集" at bounding box center [643, 186] width 55 height 26
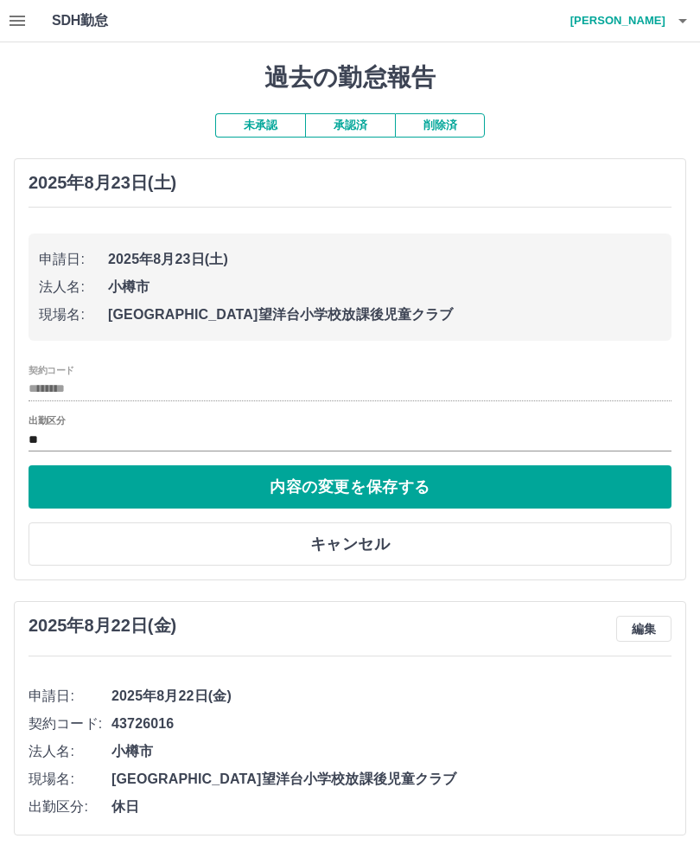
click at [393, 482] on button "内容の変更を保存する" at bounding box center [350, 486] width 643 height 43
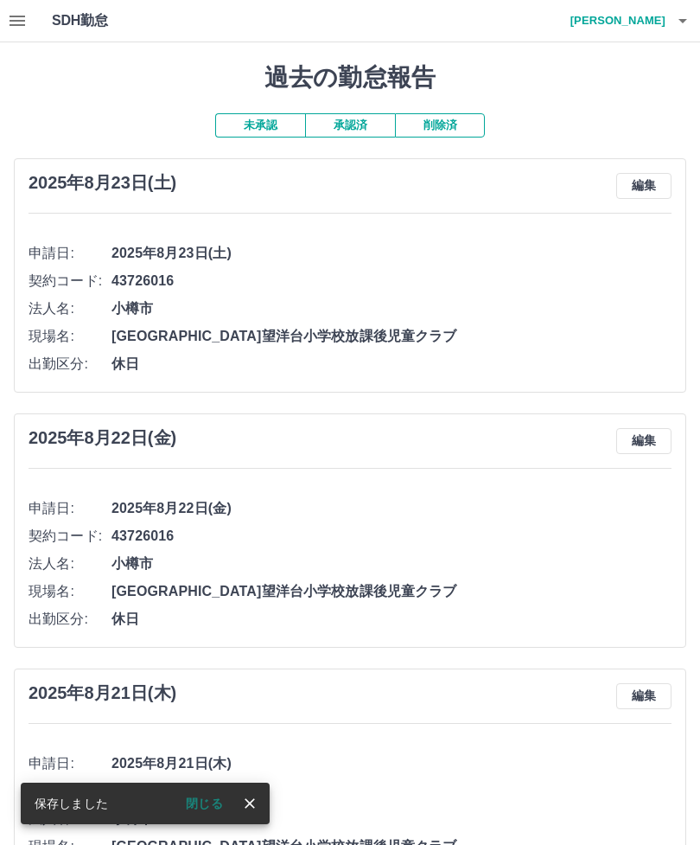
click at [251, 795] on icon "close" at bounding box center [249, 803] width 17 height 17
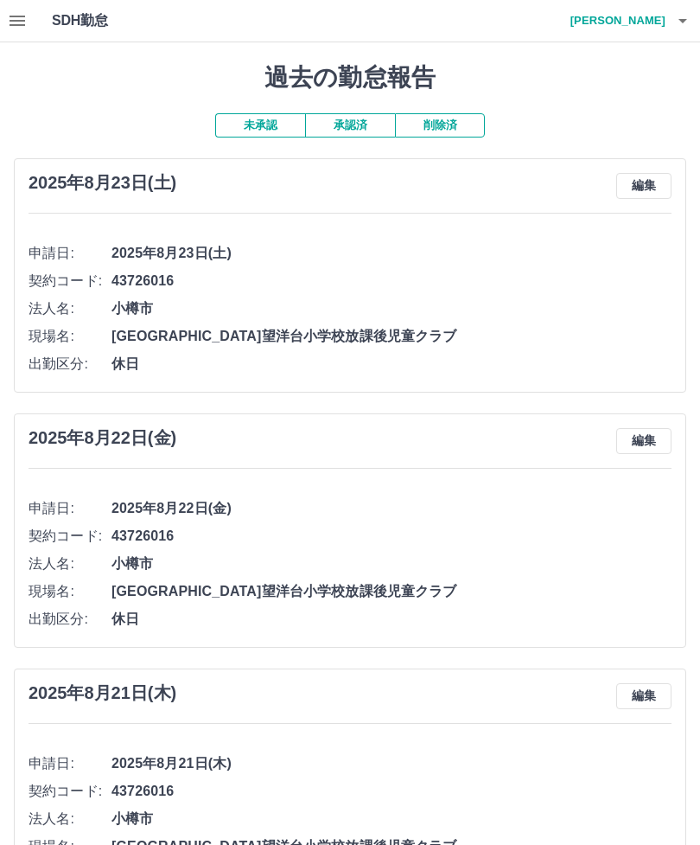
click at [247, 302] on span "小樽市" at bounding box center [392, 308] width 560 height 21
click at [290, 290] on li "契約コード: 43726016" at bounding box center [350, 281] width 643 height 28
click at [11, 18] on icon "button" at bounding box center [17, 20] width 21 height 21
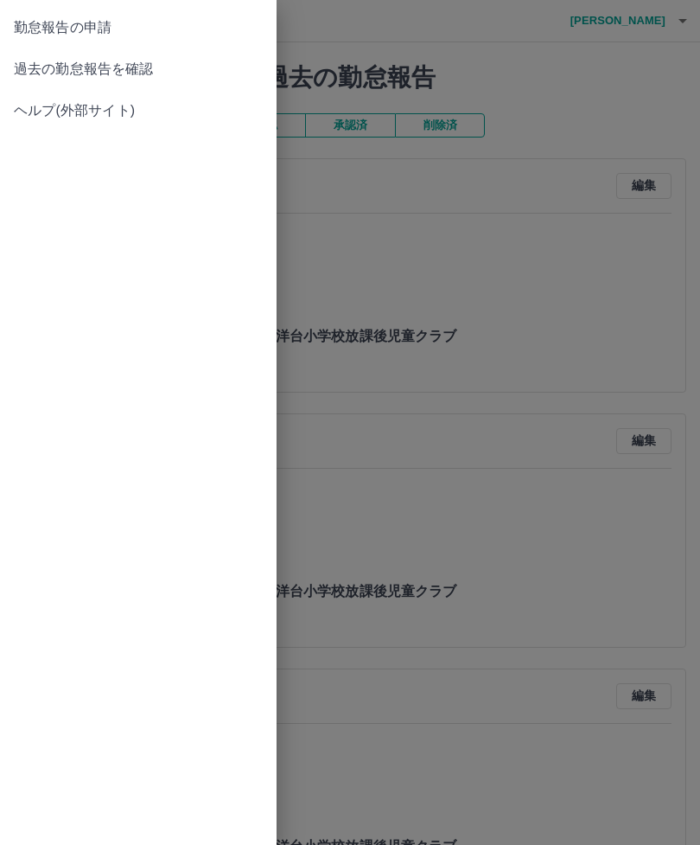
click at [112, 29] on span "勤怠報告の申請" at bounding box center [138, 27] width 249 height 21
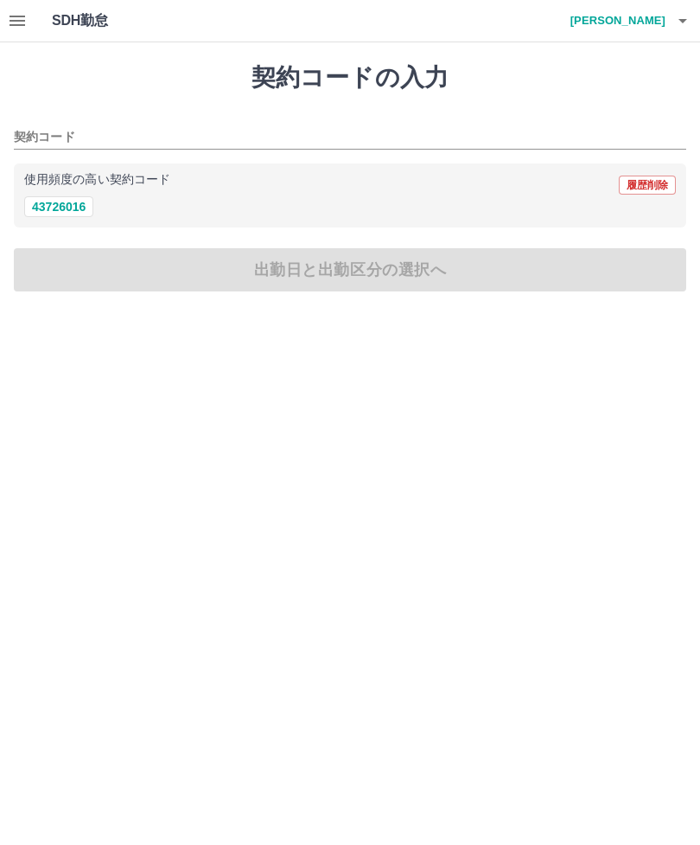
click at [83, 207] on button "43726016" at bounding box center [58, 206] width 69 height 21
type input "********"
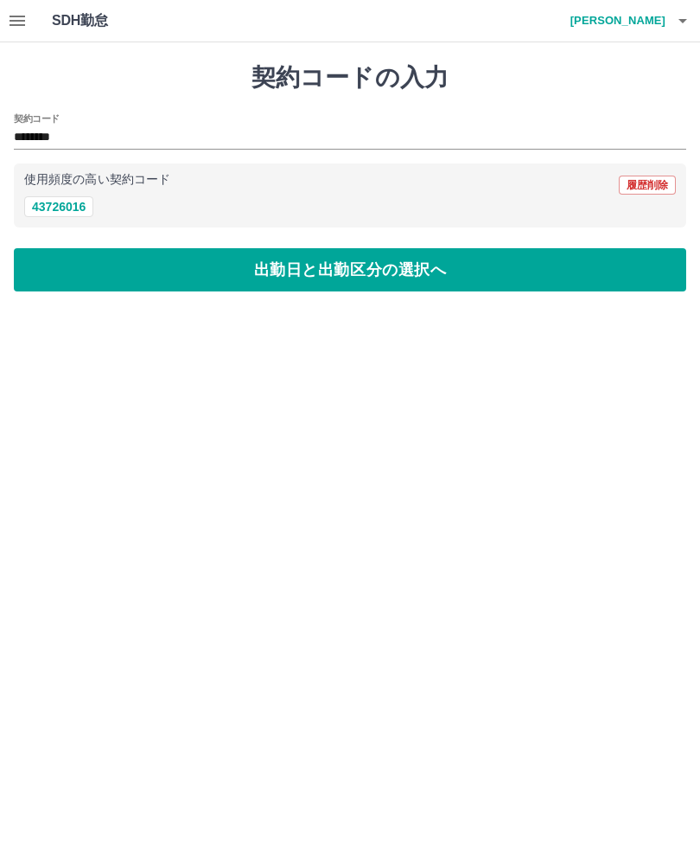
click at [298, 279] on button "出勤日と出勤区分の選択へ" at bounding box center [350, 269] width 673 height 43
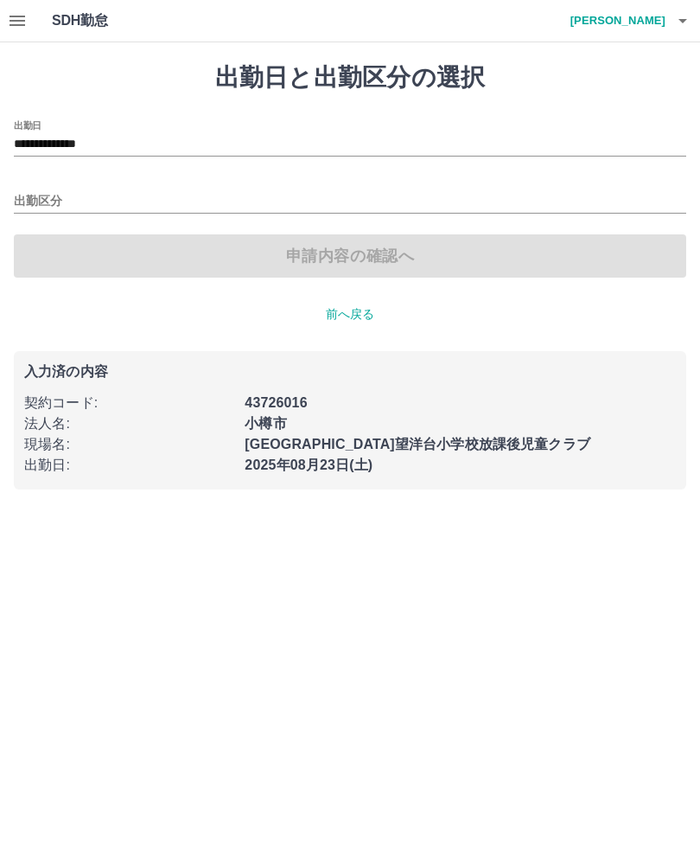
click at [63, 196] on input "出勤区分" at bounding box center [350, 202] width 673 height 22
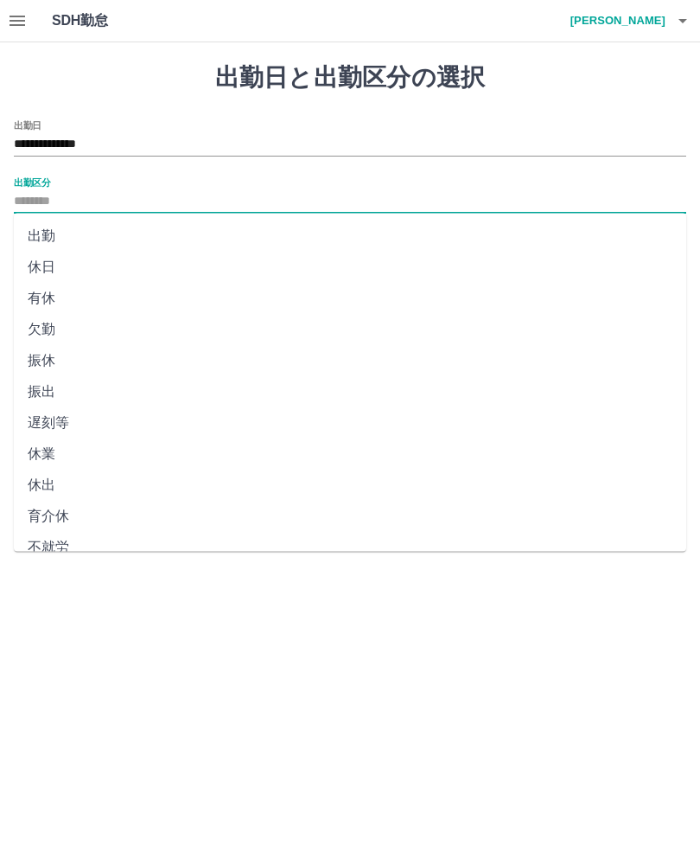
click at [10, 7] on button "button" at bounding box center [17, 20] width 35 height 41
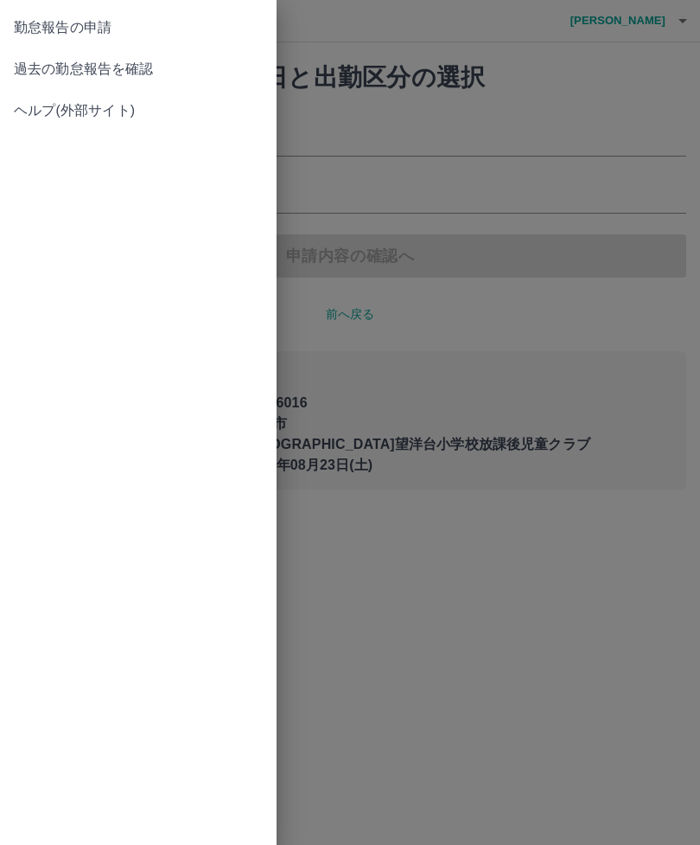
click at [163, 67] on span "過去の勤怠報告を確認" at bounding box center [138, 69] width 249 height 21
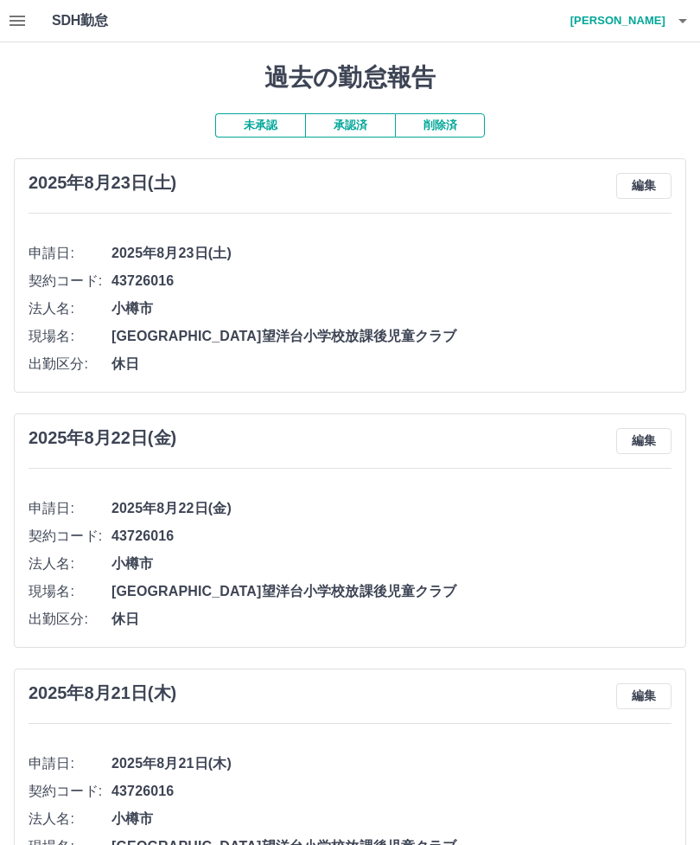
click at [22, 15] on icon "button" at bounding box center [17, 20] width 21 height 21
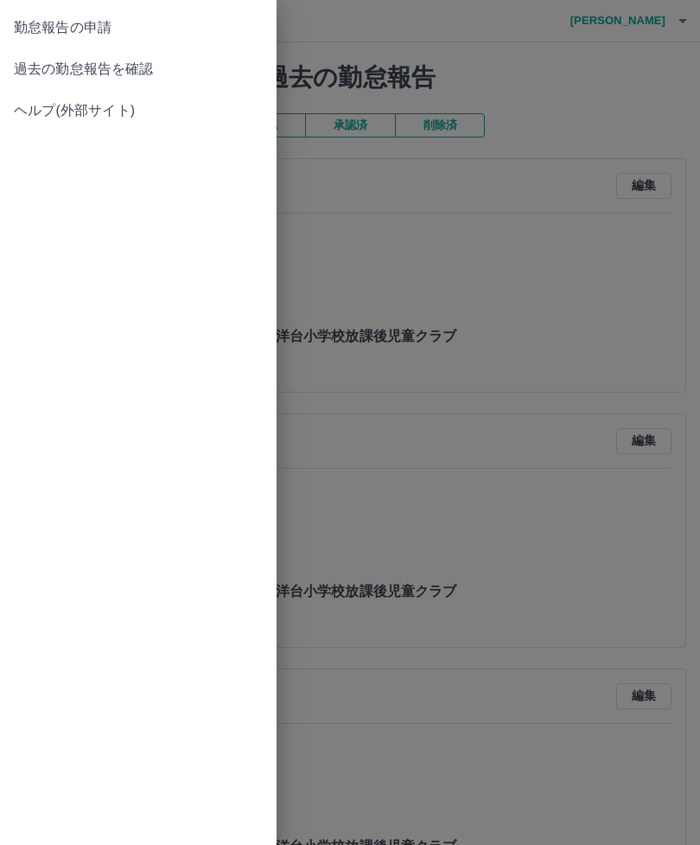
click at [130, 115] on span "ヘルプ(外部サイト)" at bounding box center [138, 110] width 249 height 21
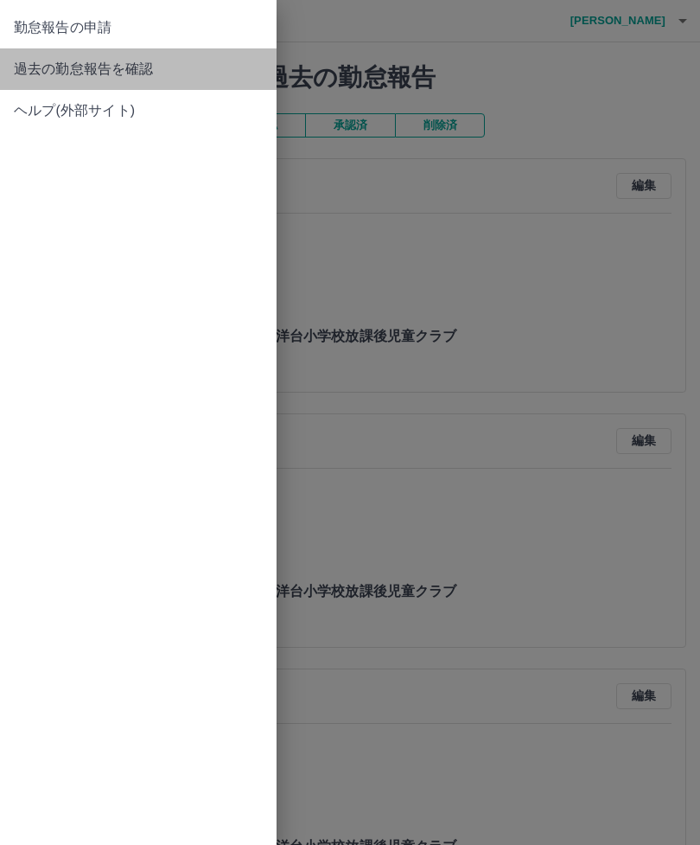
click at [160, 69] on span "過去の勤怠報告を確認" at bounding box center [138, 69] width 249 height 21
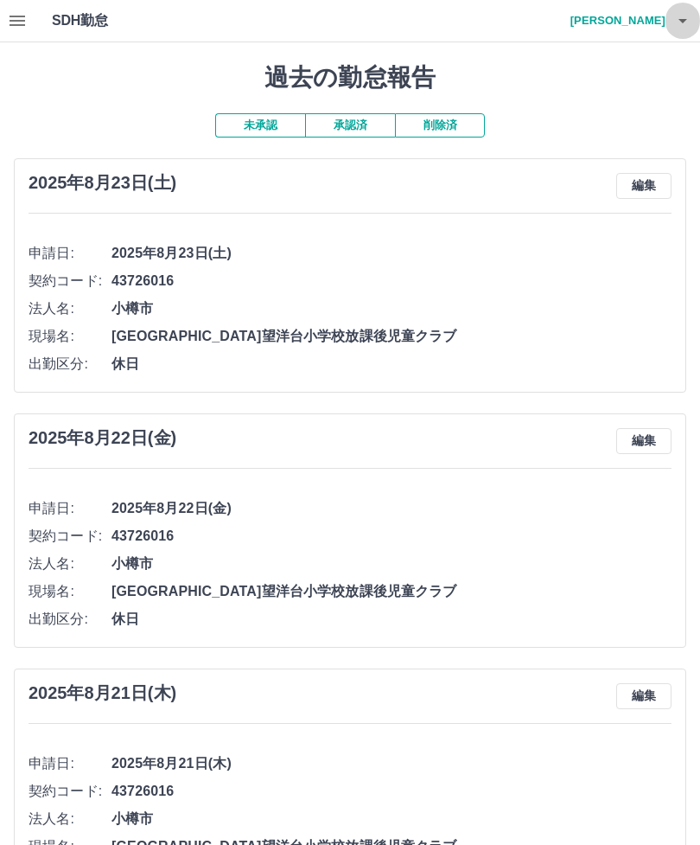
click at [683, 25] on icon "button" at bounding box center [683, 20] width 21 height 21
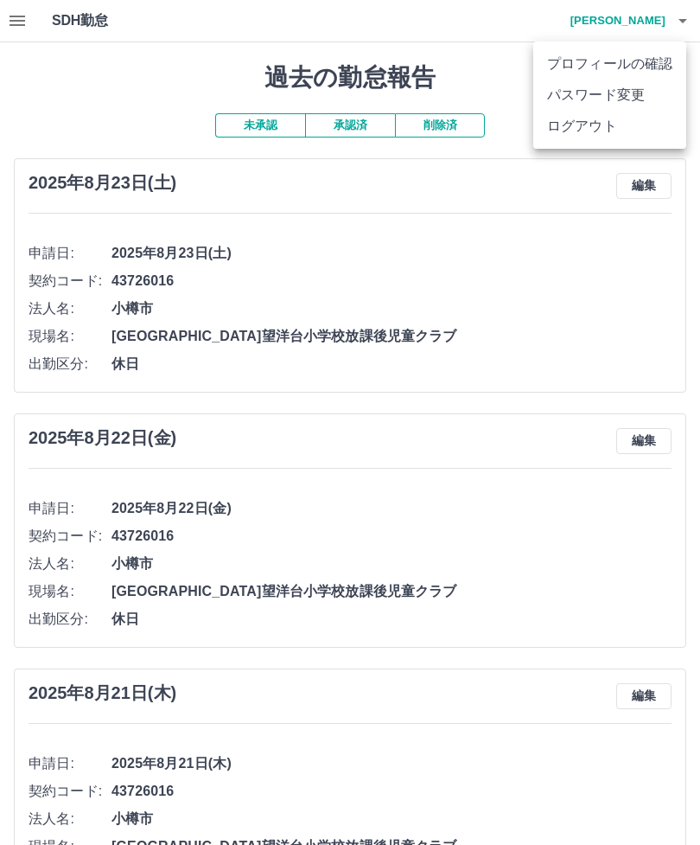
click at [605, 129] on li "ログアウト" at bounding box center [609, 126] width 153 height 31
